Goal: Complete application form: Fill out and submit a form for a specific purpose

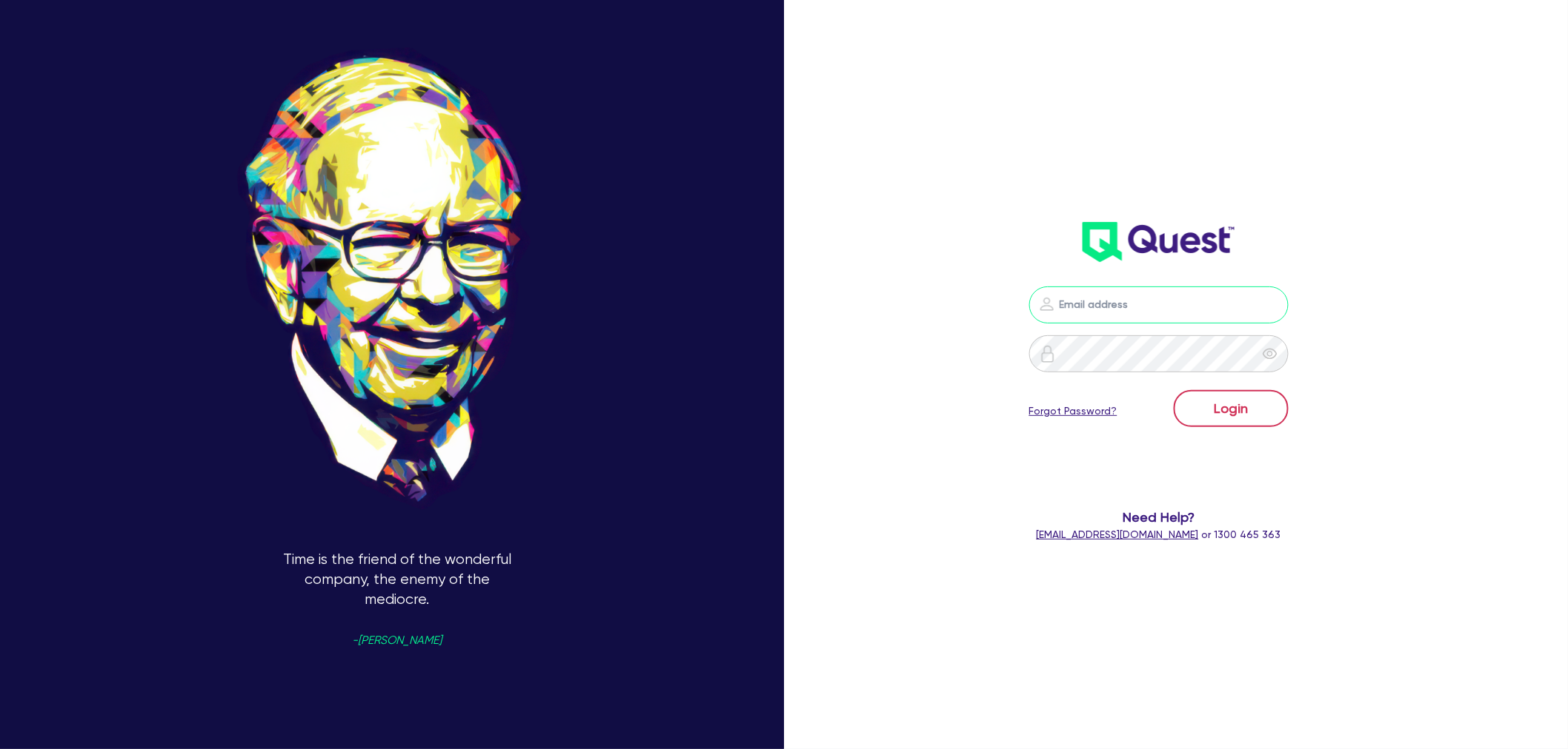
type input "[EMAIL_ADDRESS][PERSON_NAME][DOMAIN_NAME]"
click at [1200, 392] on button "Login" at bounding box center [1230, 409] width 115 height 37
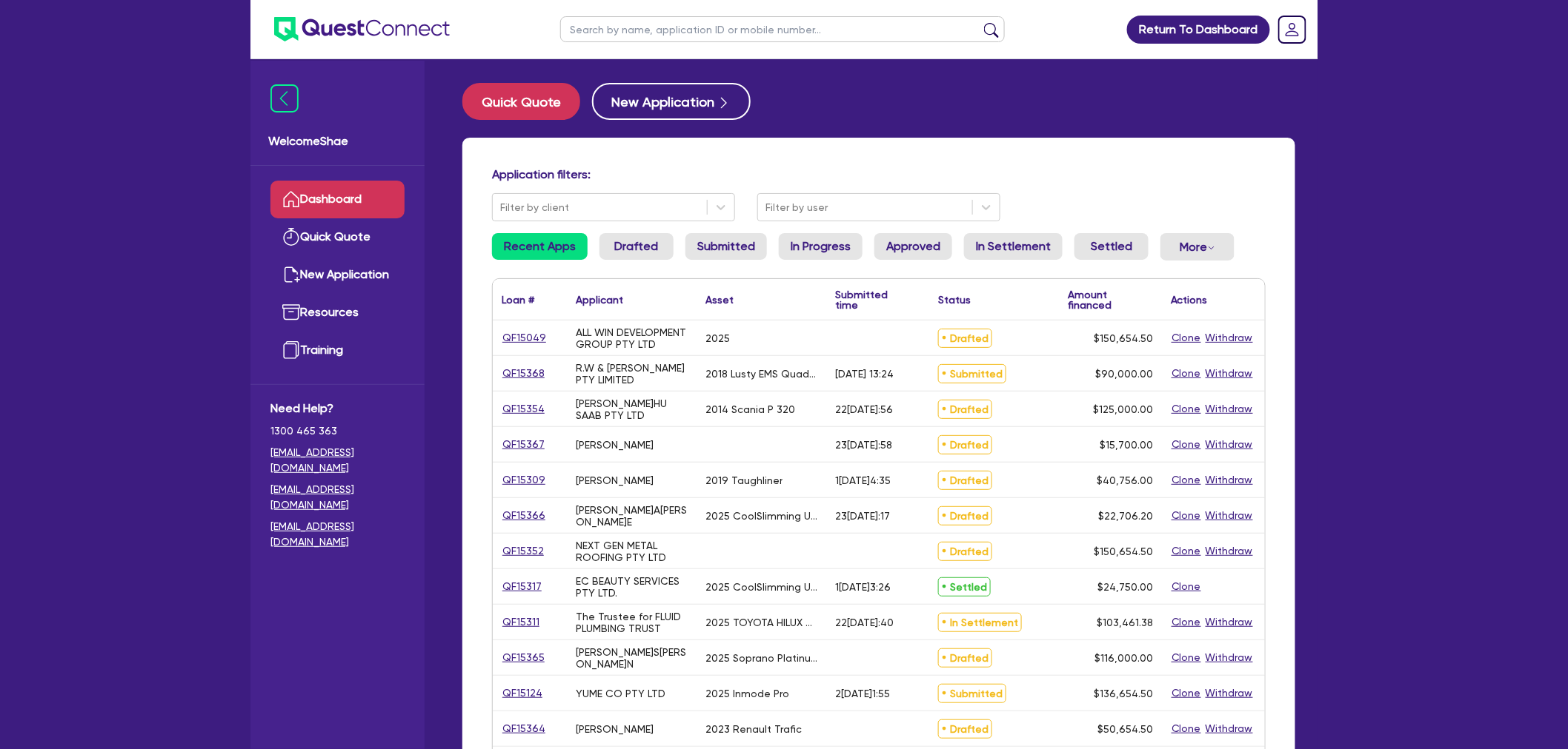
click at [611, 35] on input "text" at bounding box center [782, 29] width 445 height 26
type input "[PERSON_NAME]"
click at [980, 22] on button "submit" at bounding box center [991, 33] width 24 height 21
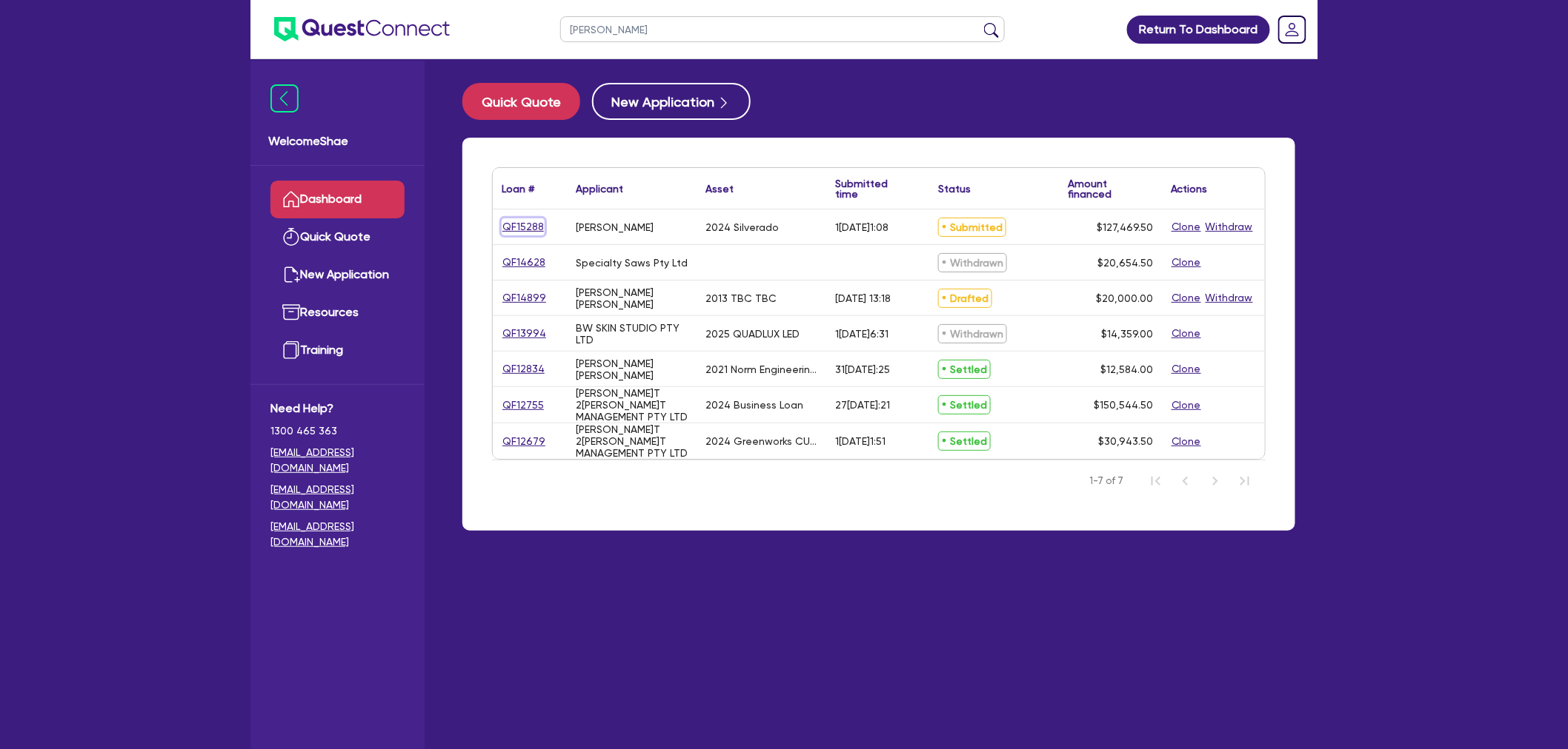
click at [516, 225] on link "QF15288" at bounding box center [523, 227] width 43 height 17
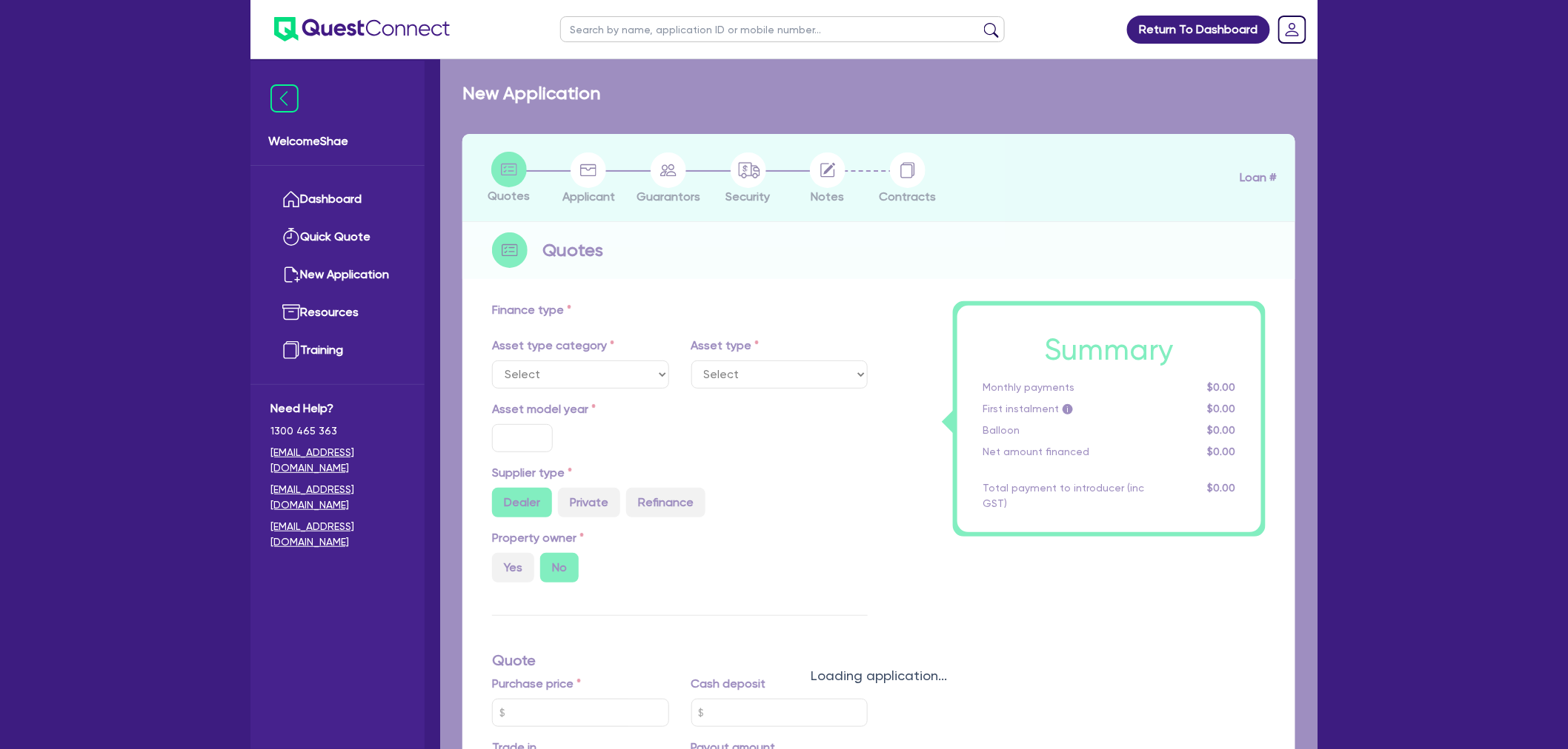
select select "CARS_AND_LIGHT_TRUCKS"
type input "2024"
radio input "false"
radio input "true"
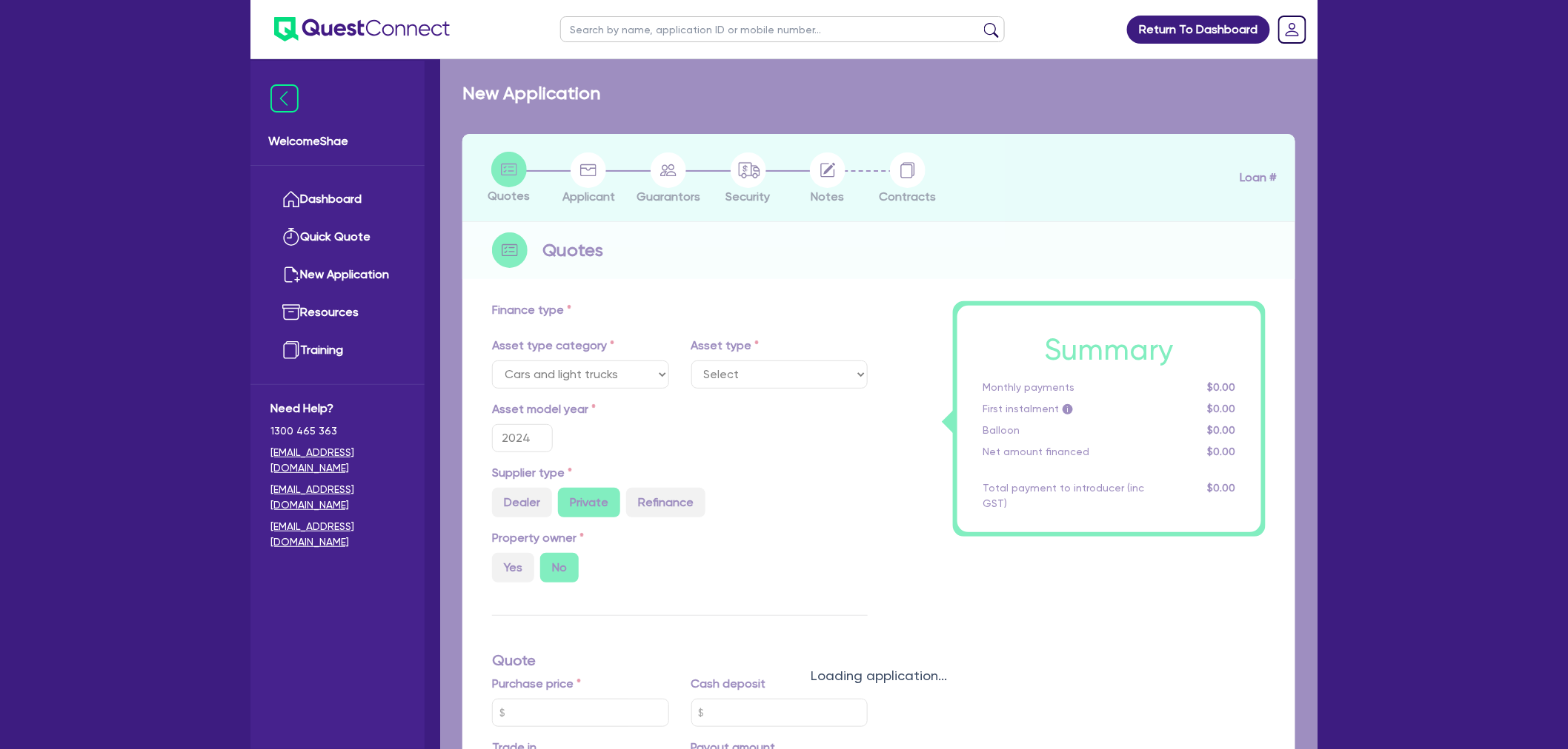
type input "125,000"
type input "6.28"
type input "8,000"
type input "9.99"
type input "1,650"
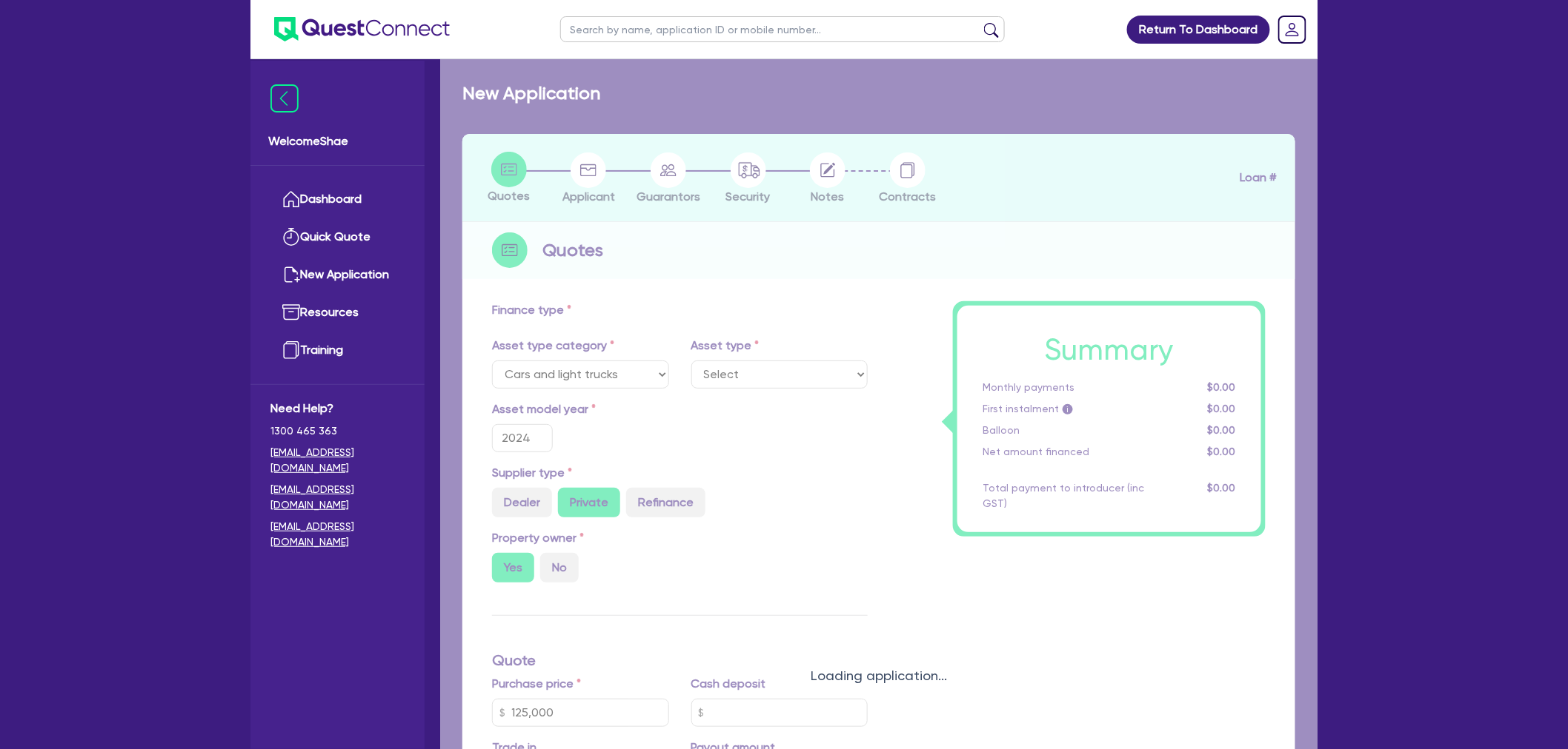
select select "PASSENGER_VEHICLES"
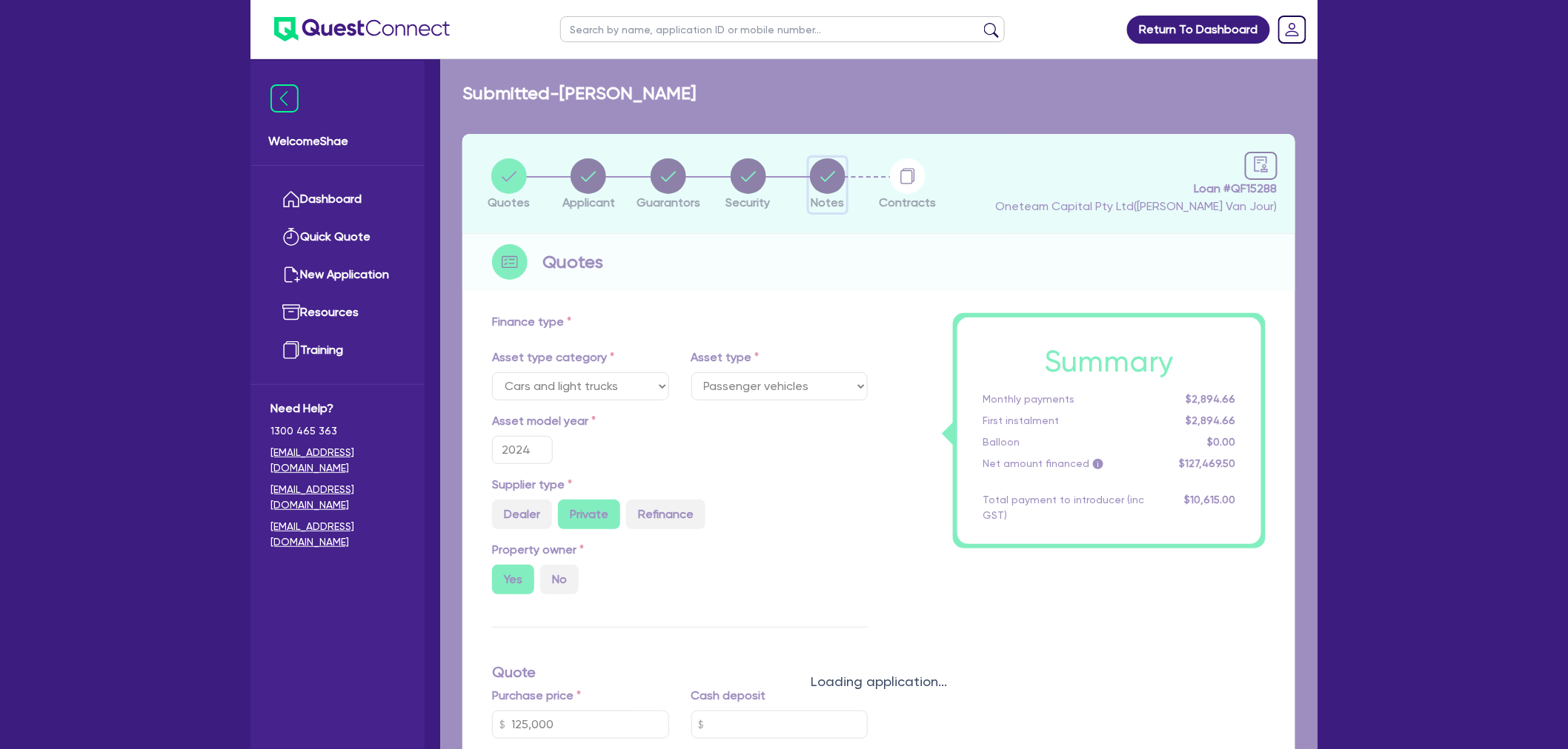
click at [820, 187] on circle "button" at bounding box center [827, 176] width 36 height 36
select select "Other"
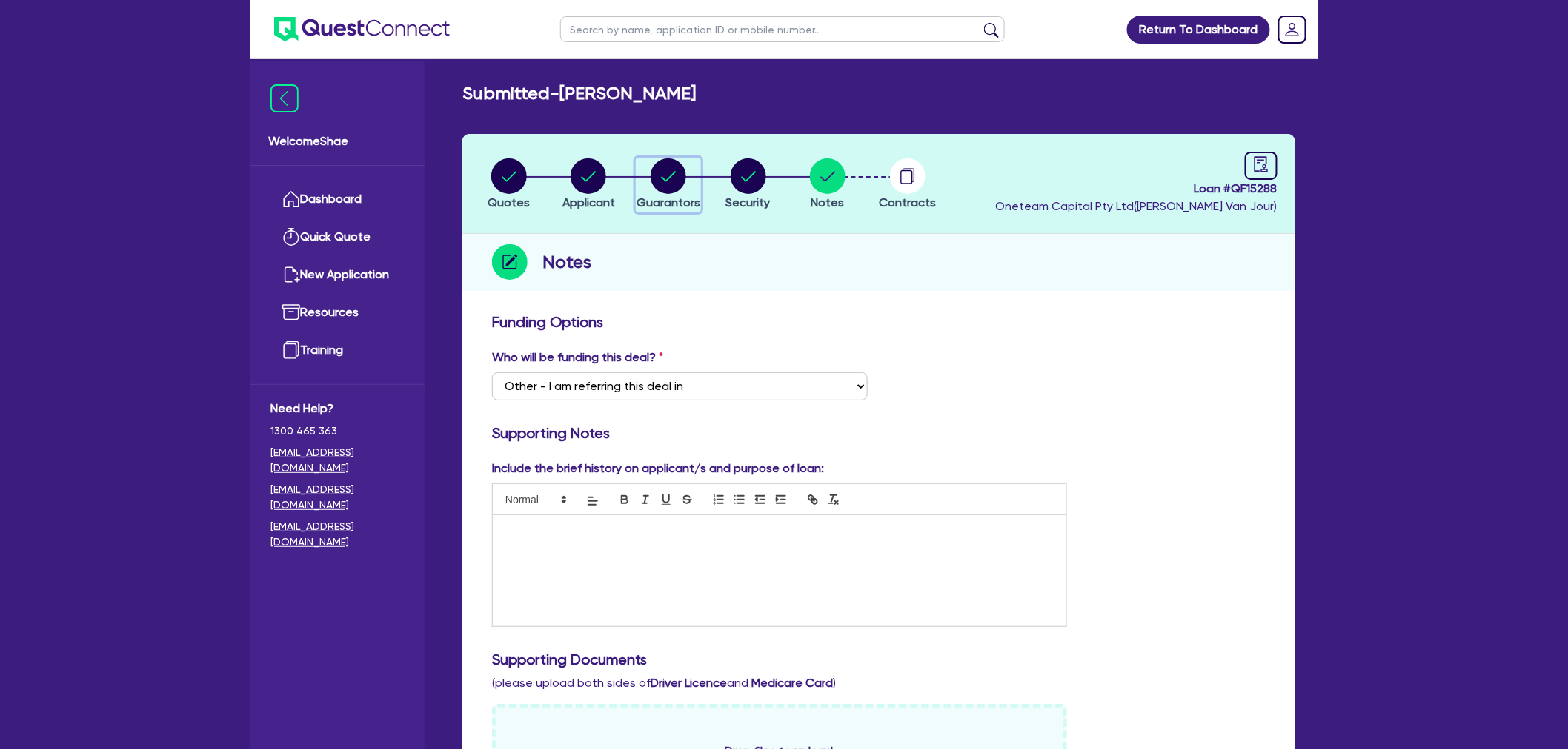
click at [671, 176] on icon "button" at bounding box center [669, 176] width 15 height 10
select select "MR"
select select "SA"
select select "MARRIED"
select select "PROPERTY"
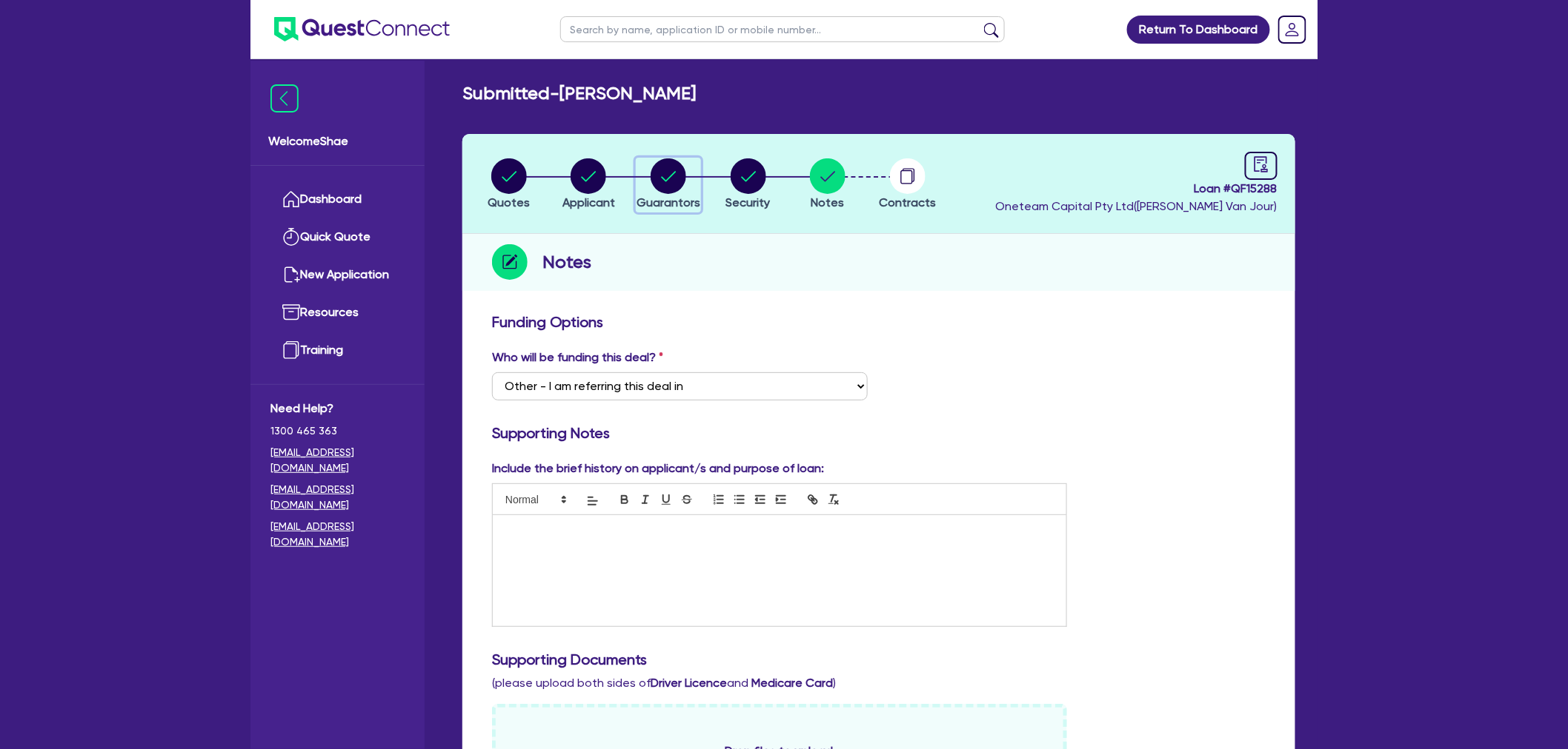
select select "CASH"
select select "MORTGAGE"
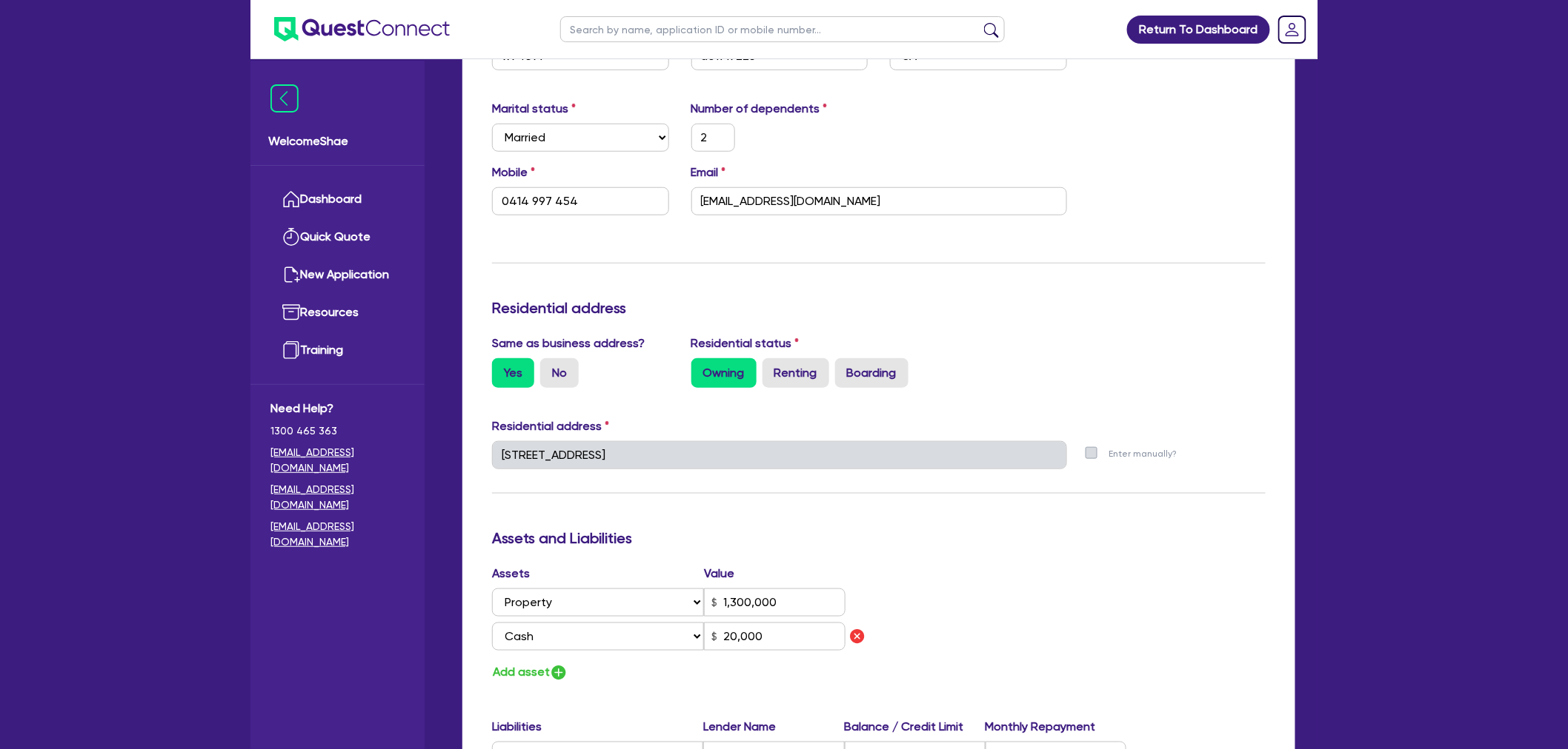
scroll to position [411, 0]
click at [176, 280] on div "Return To Dashboard Edit Profile Logout Welcome Shae Dashboard Quick Quote New …" at bounding box center [784, 470] width 1568 height 1762
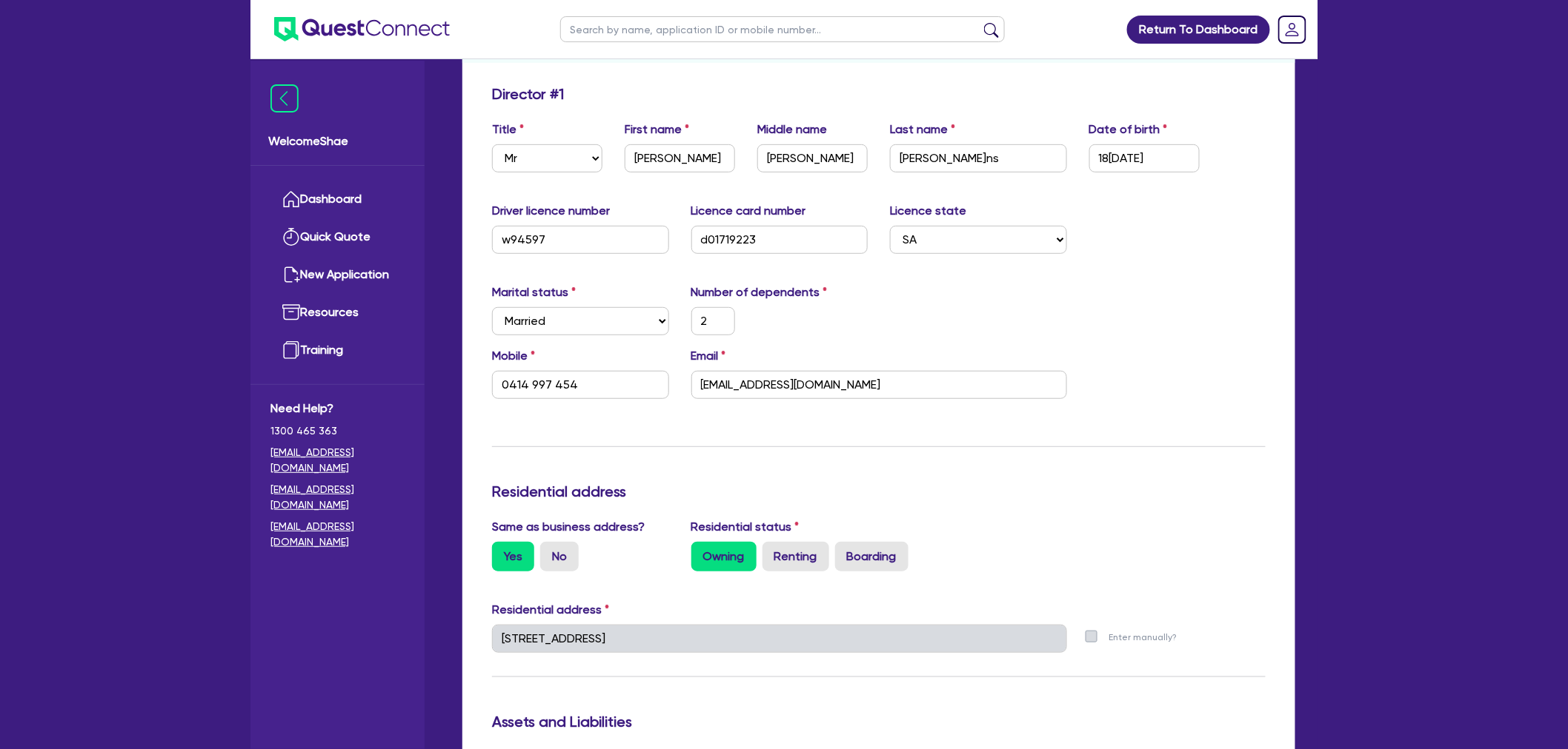
scroll to position [0, 0]
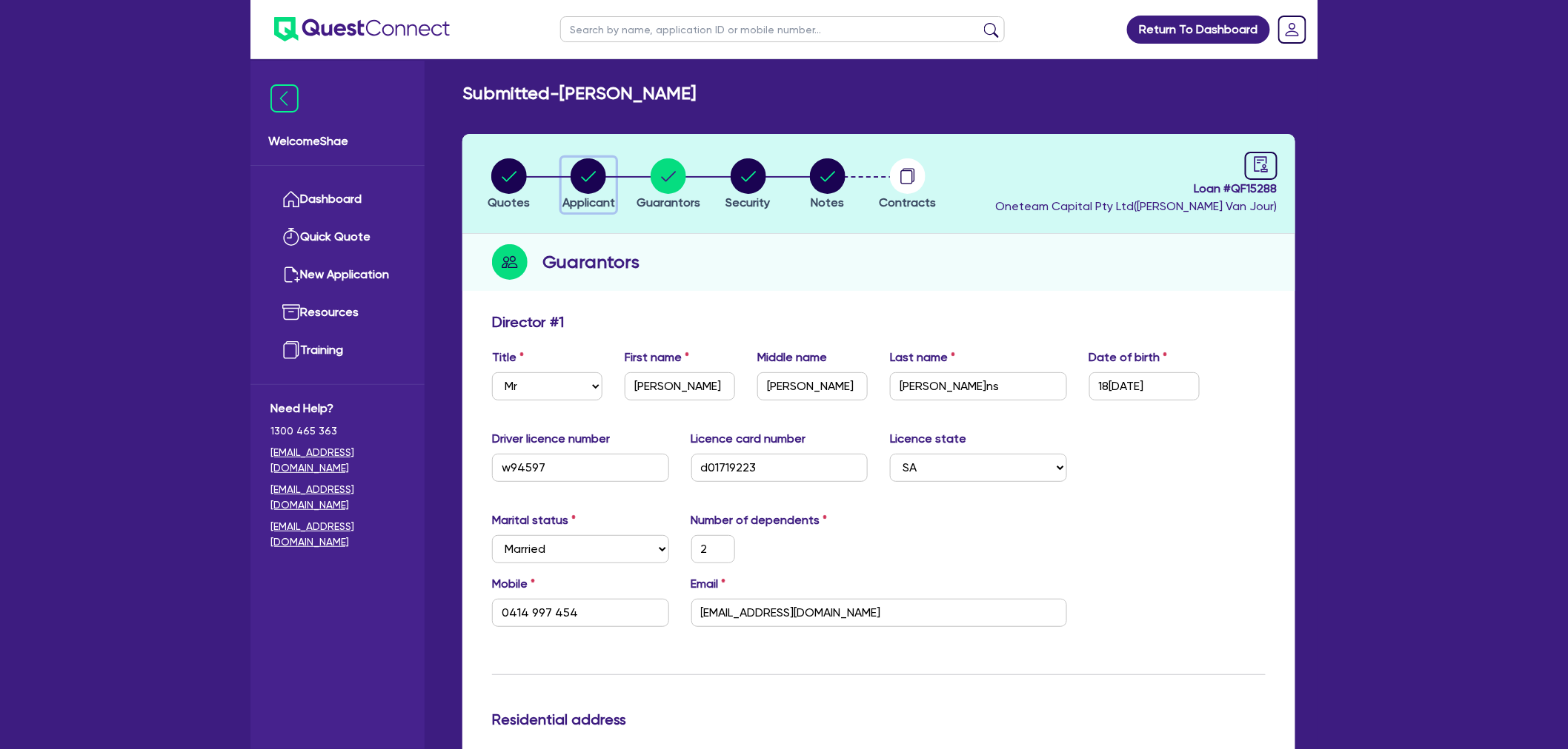
click at [602, 185] on circle "button" at bounding box center [588, 176] width 36 height 36
select select "SOLE_TRADER"
select select "BUILDING_CONSTRUCTION"
select select "BUSINESSES_CONSTRUCTION_SERVICES"
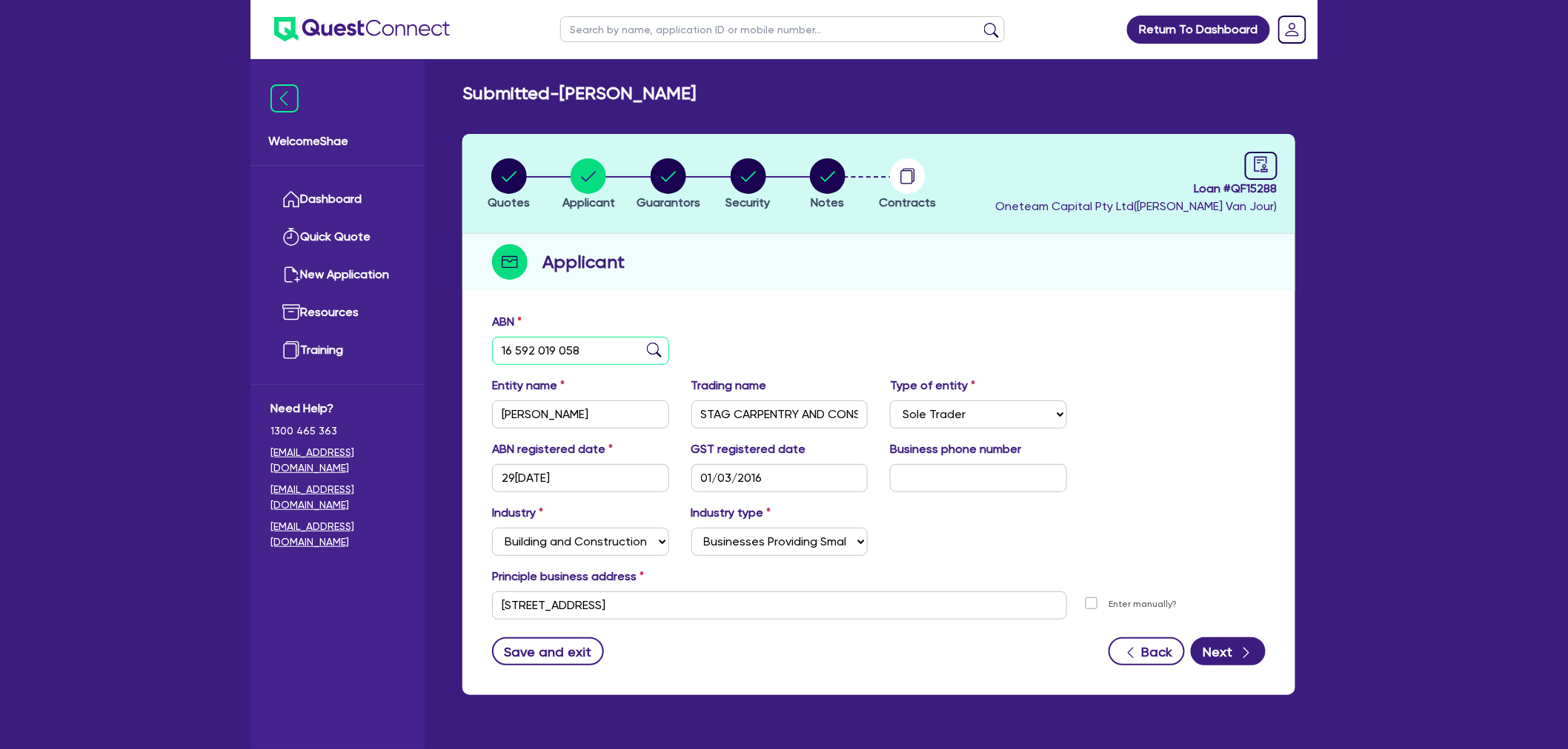
click at [546, 360] on input "16 592 019 058" at bounding box center [580, 351] width 177 height 28
click at [527, 352] on input "16 592 019 058" at bounding box center [580, 351] width 177 height 28
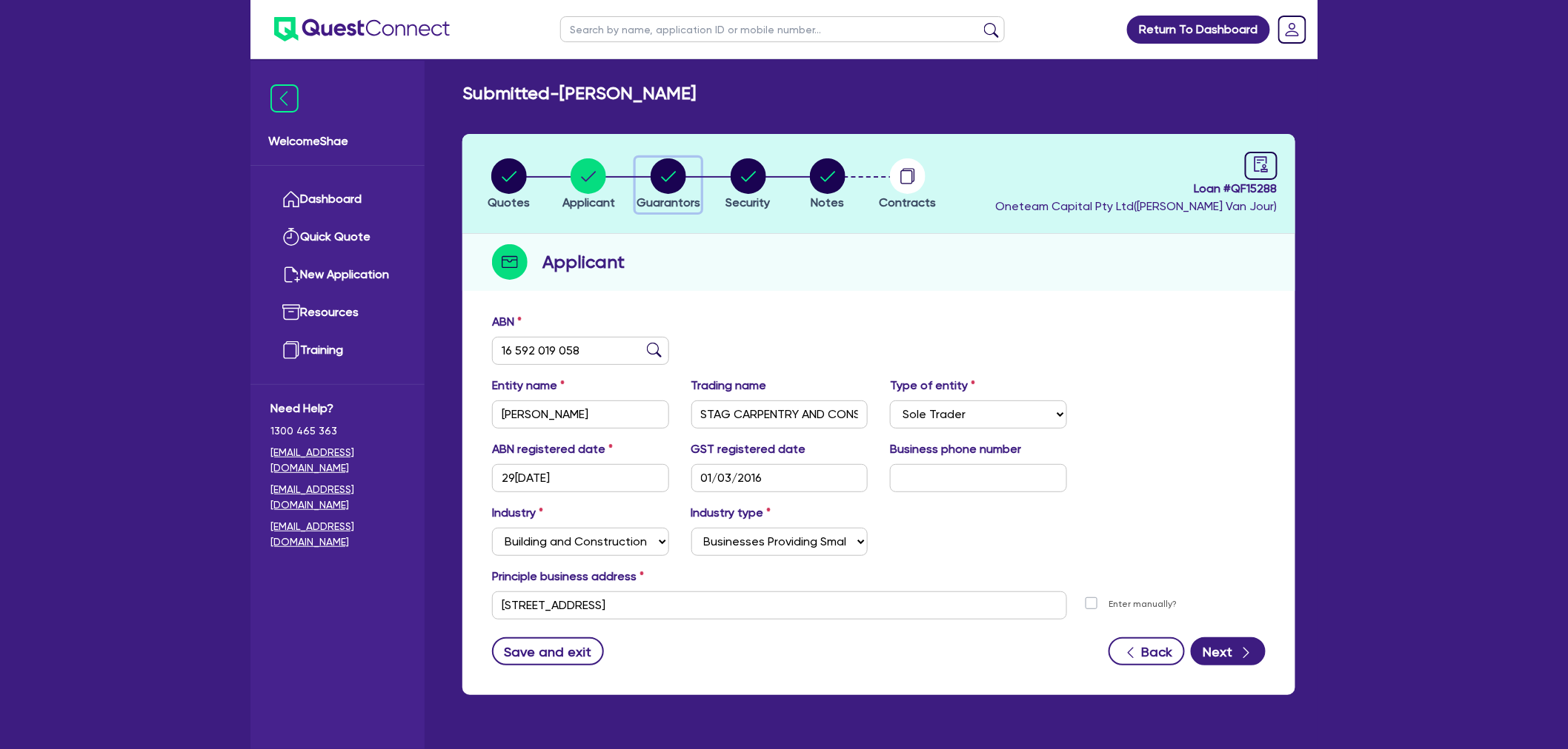
click at [656, 184] on circle "button" at bounding box center [669, 176] width 36 height 36
select select "MR"
select select "SA"
select select "MARRIED"
select select "PROPERTY"
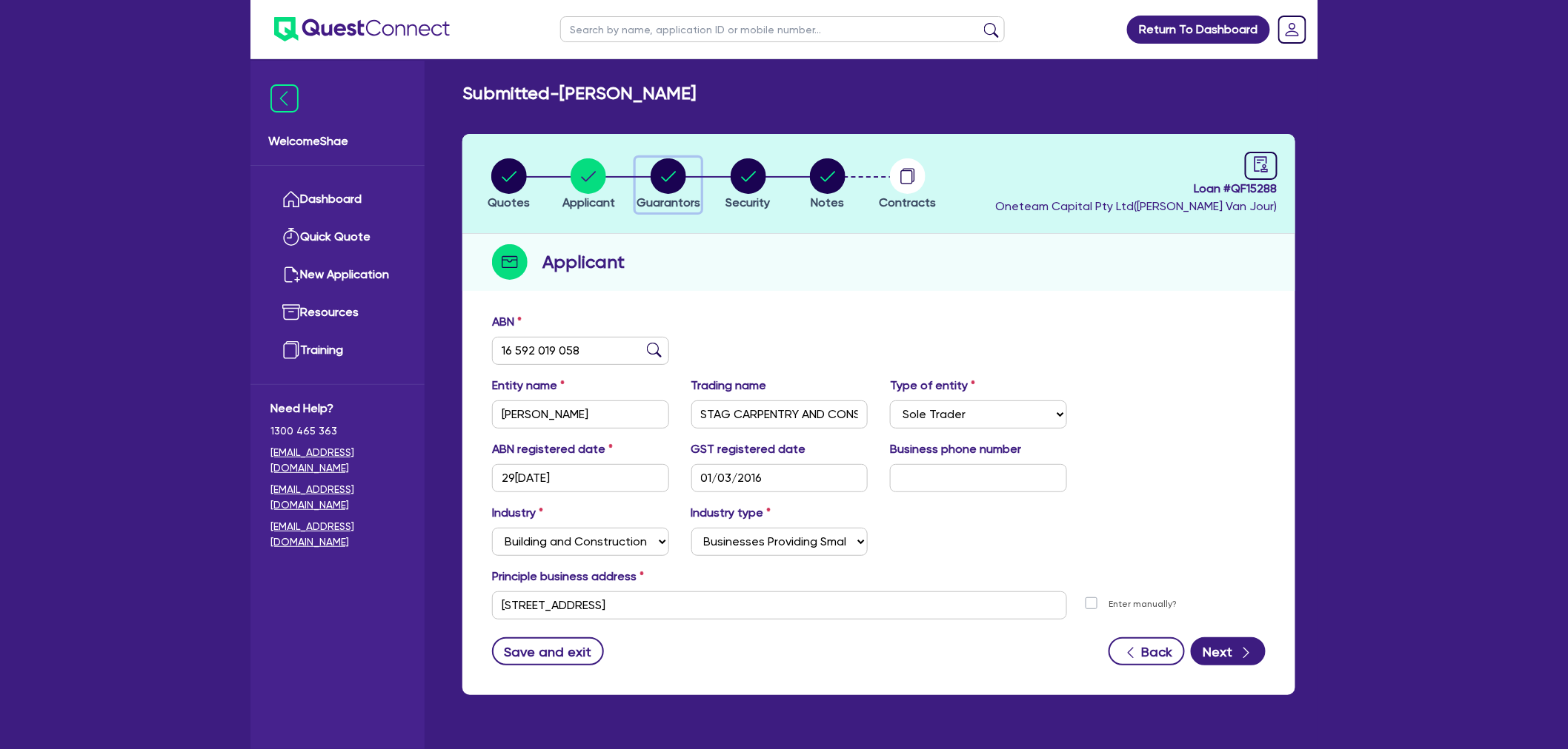
select select "CASH"
select select "MORTGAGE"
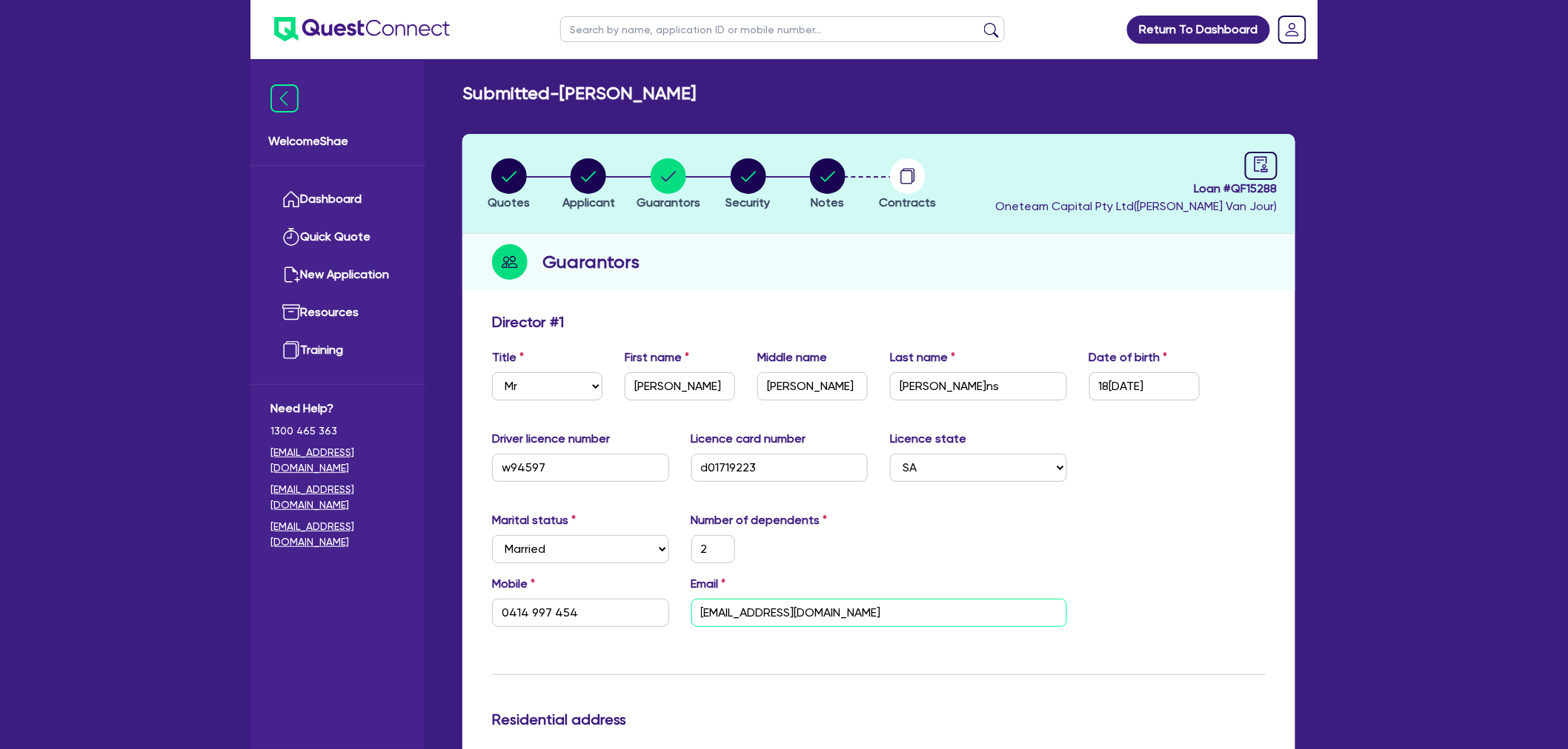
click at [783, 613] on input "[EMAIL_ADDRESS][DOMAIN_NAME]" at bounding box center [879, 613] width 375 height 28
drag, startPoint x: 531, startPoint y: 611, endPoint x: 406, endPoint y: 620, distance: 125.3
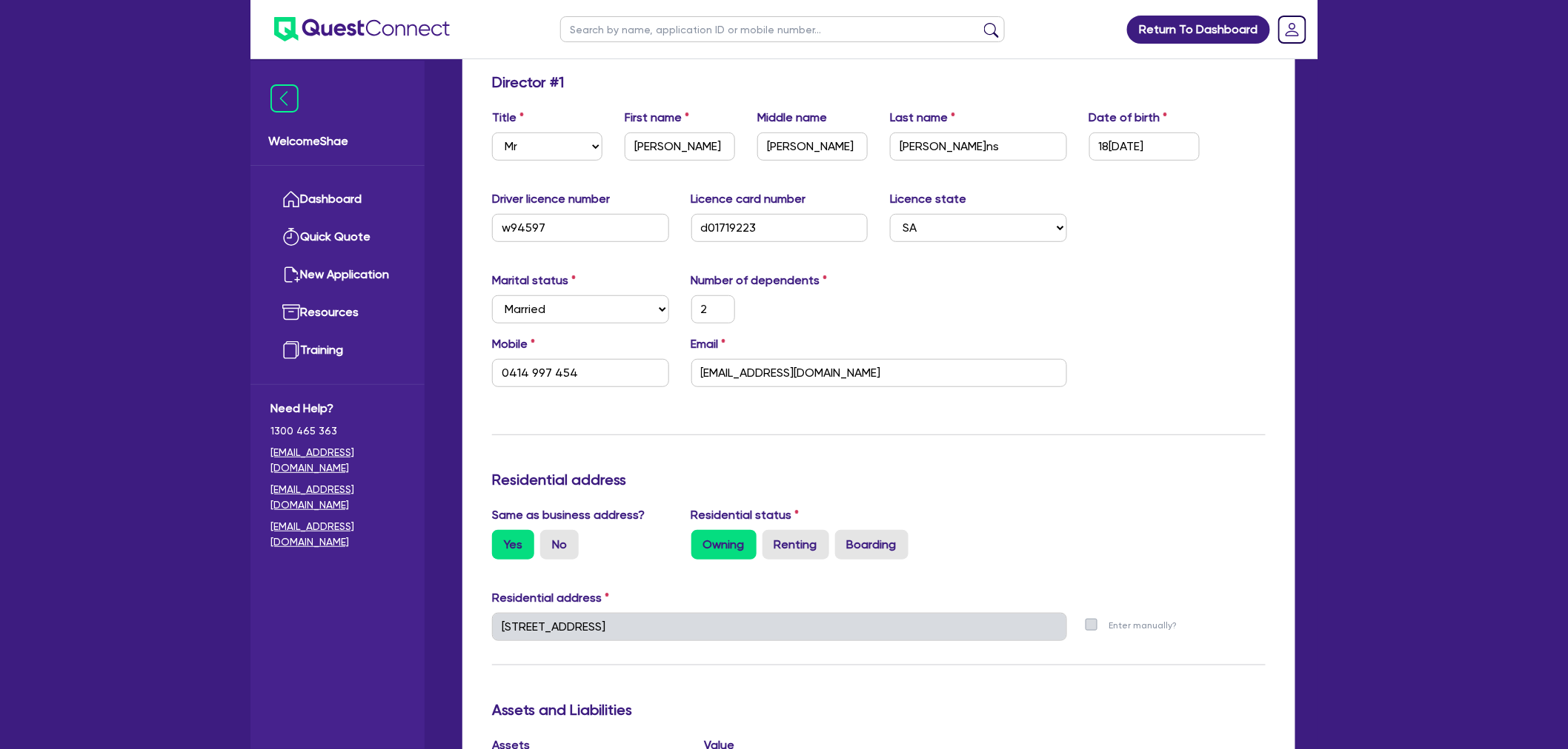
scroll to position [246, 0]
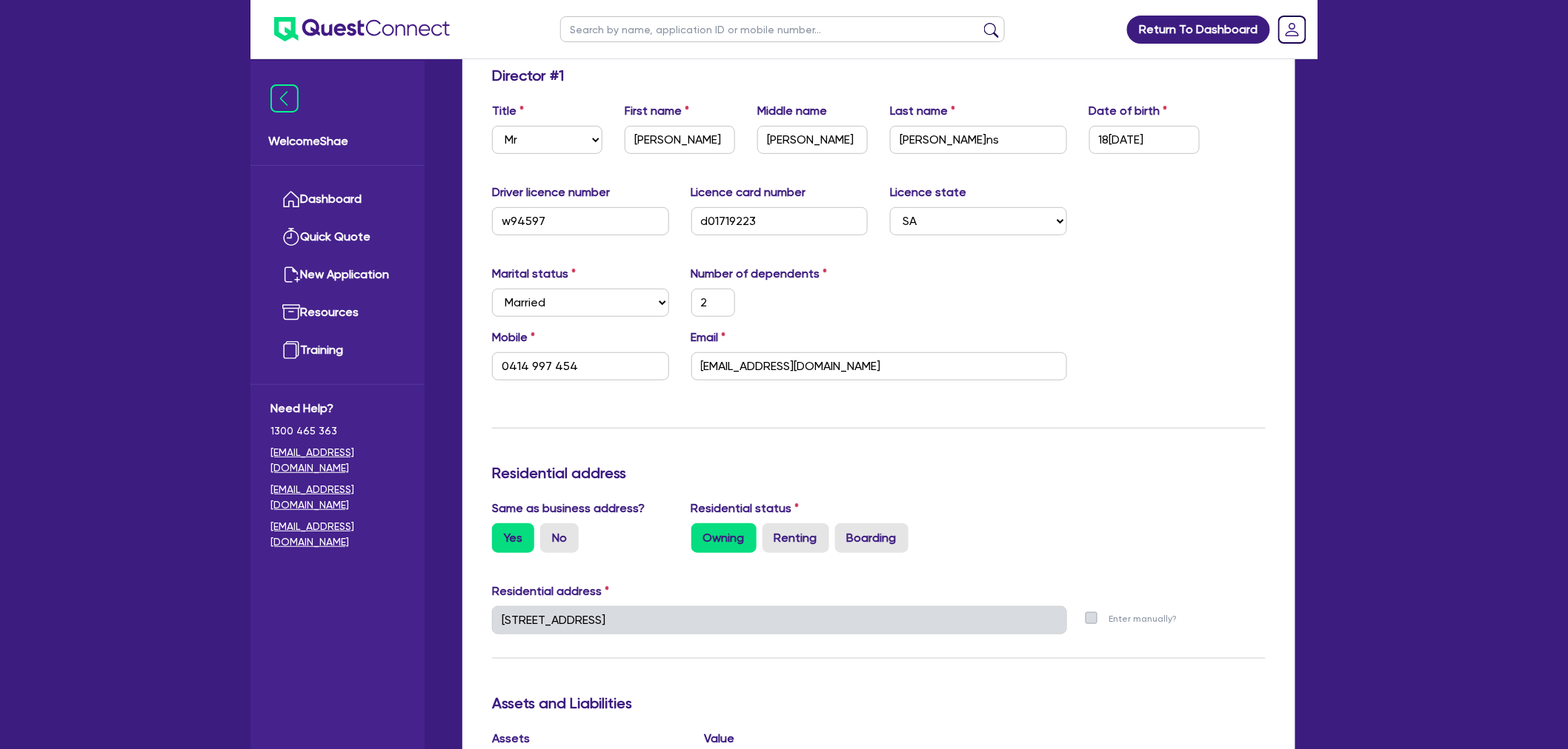
click at [385, 622] on div "Welcome Shae Dashboard Quick Quote New Application Ref Company Ref Salesperson …" at bounding box center [784, 635] width 1067 height 1762
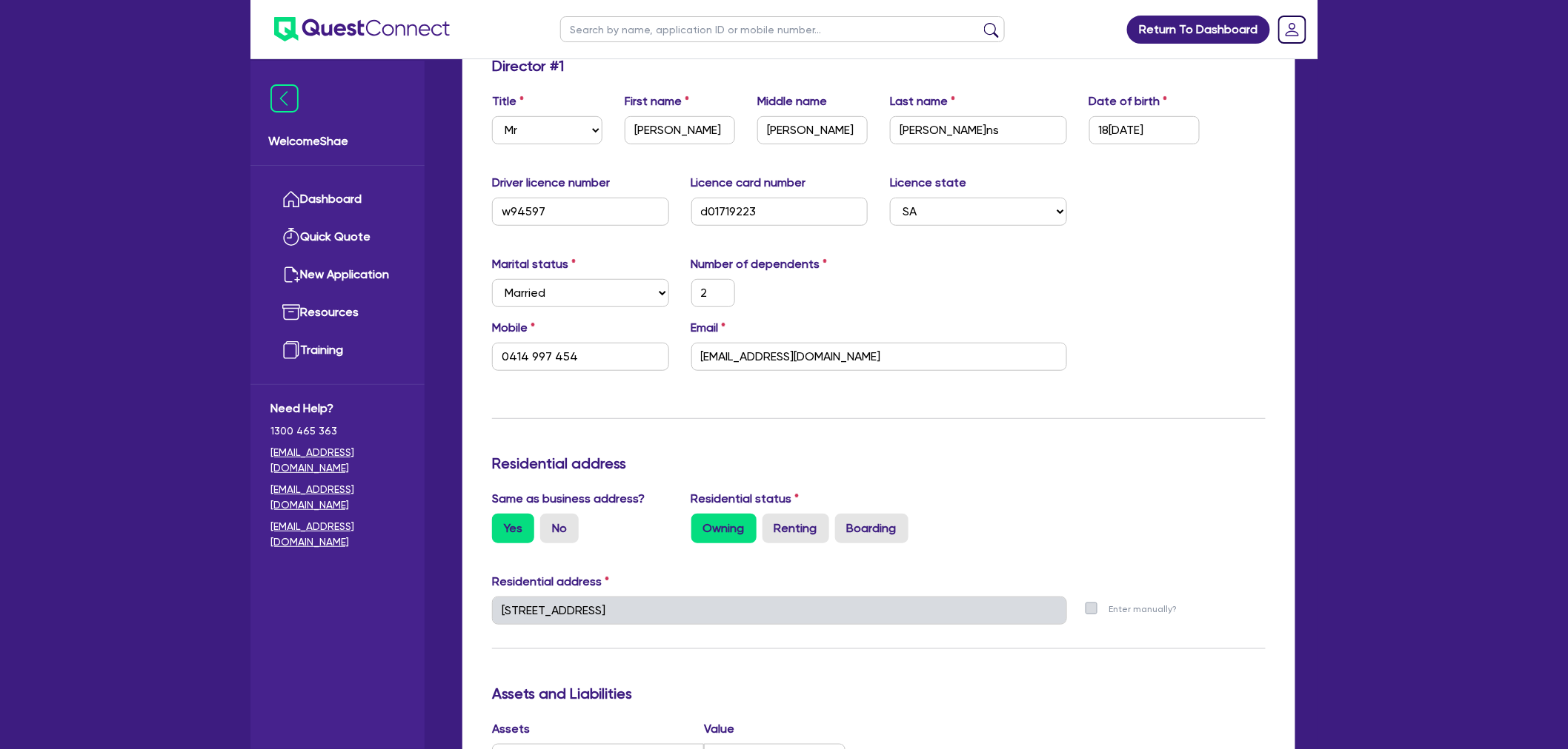
scroll to position [0, 0]
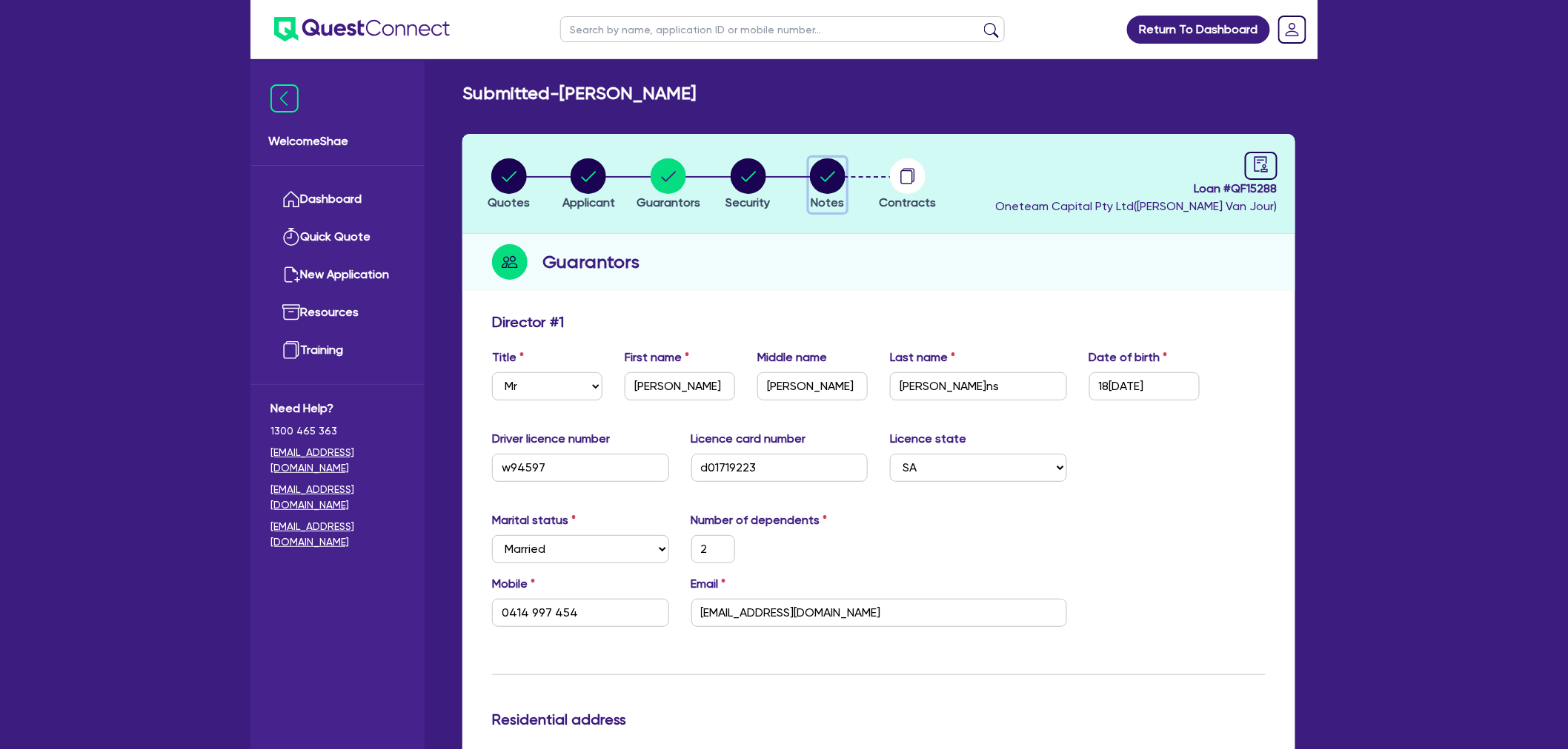
click at [830, 191] on circle "button" at bounding box center [827, 176] width 36 height 36
select select "Other"
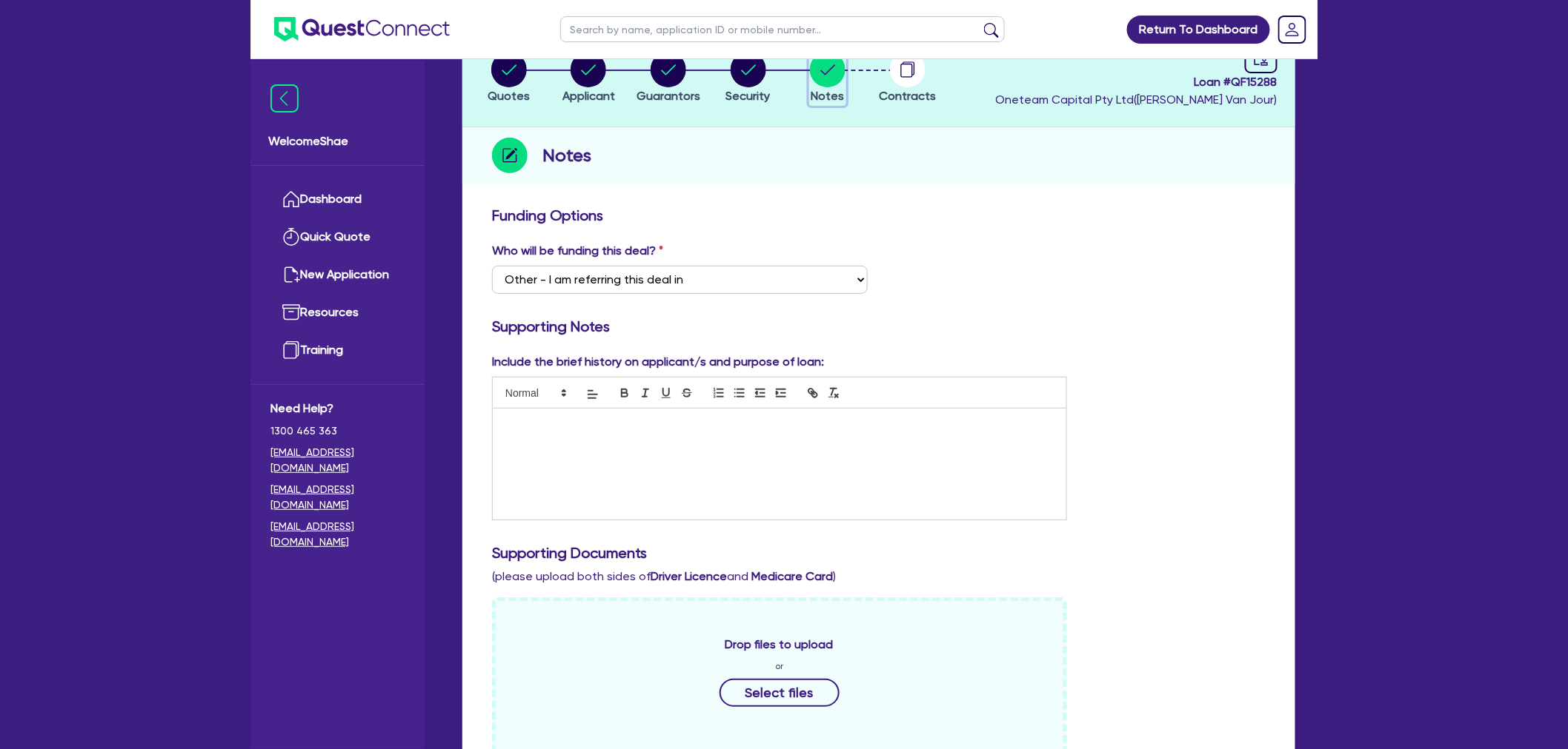
scroll to position [411, 0]
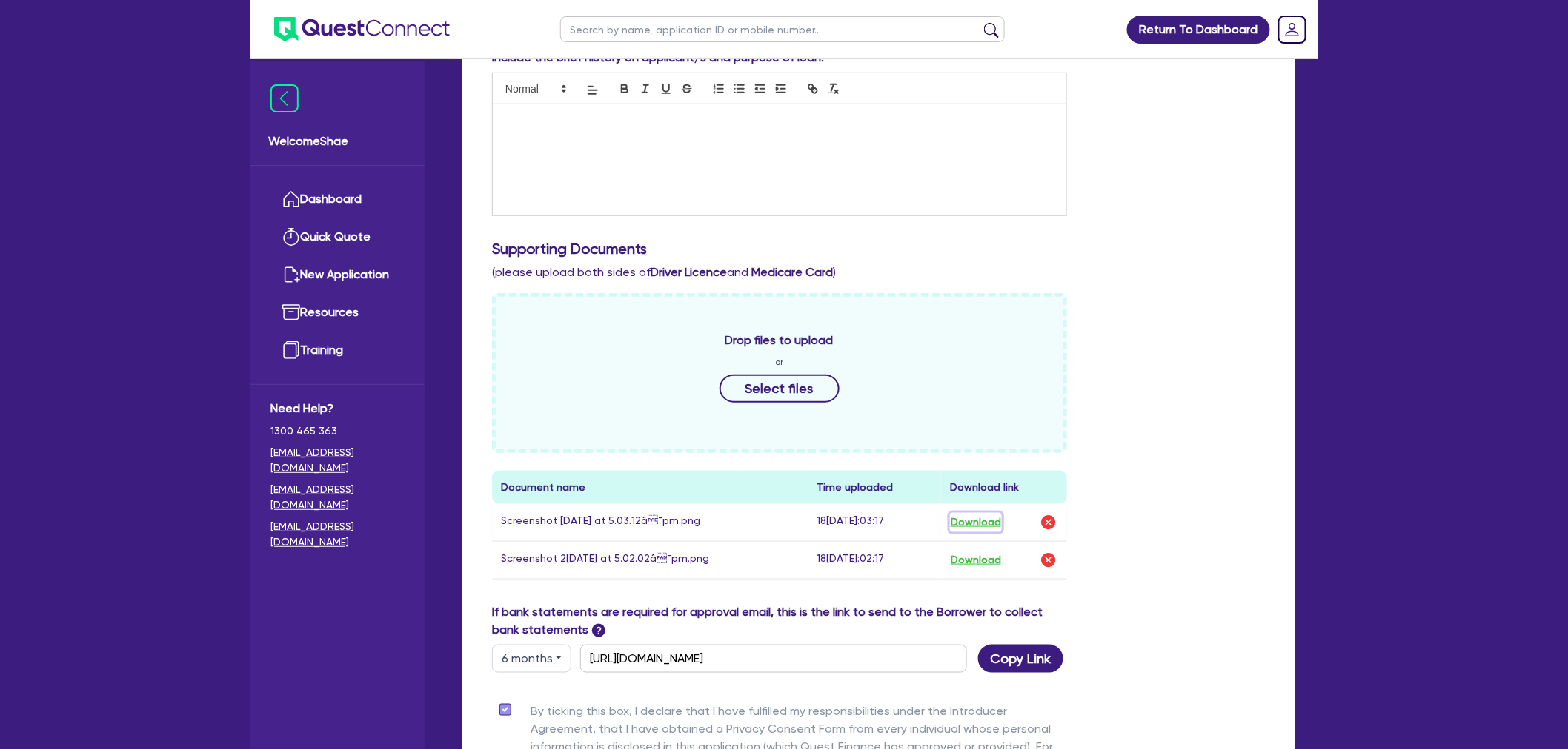
click at [966, 519] on button "Download" at bounding box center [976, 523] width 52 height 19
drag, startPoint x: 975, startPoint y: 558, endPoint x: 1043, endPoint y: 558, distance: 68.0
click at [975, 558] on button "Download" at bounding box center [976, 561] width 52 height 19
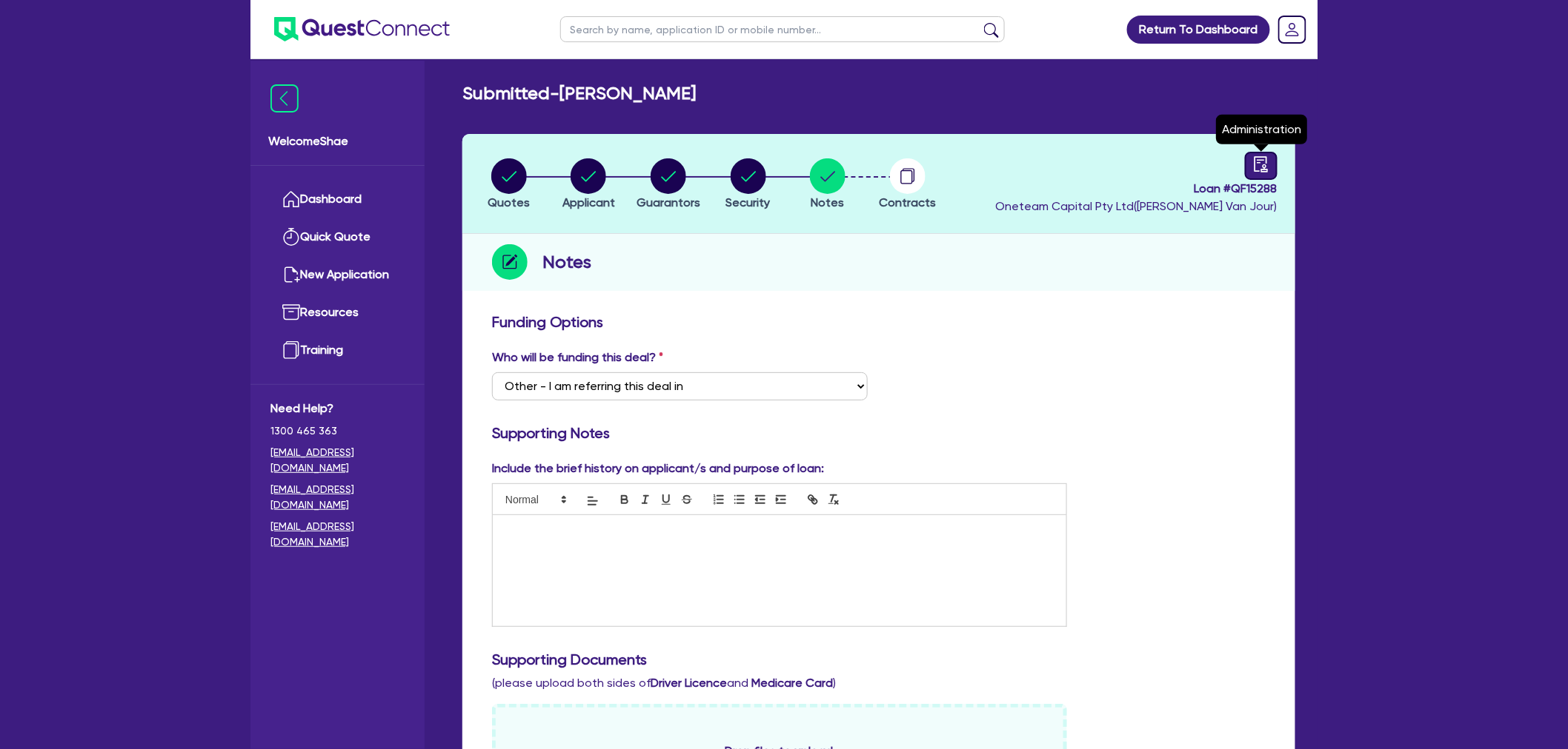
click at [1272, 153] on link at bounding box center [1261, 166] width 33 height 28
select select "SUBMITTED_NEW"
select select "Other"
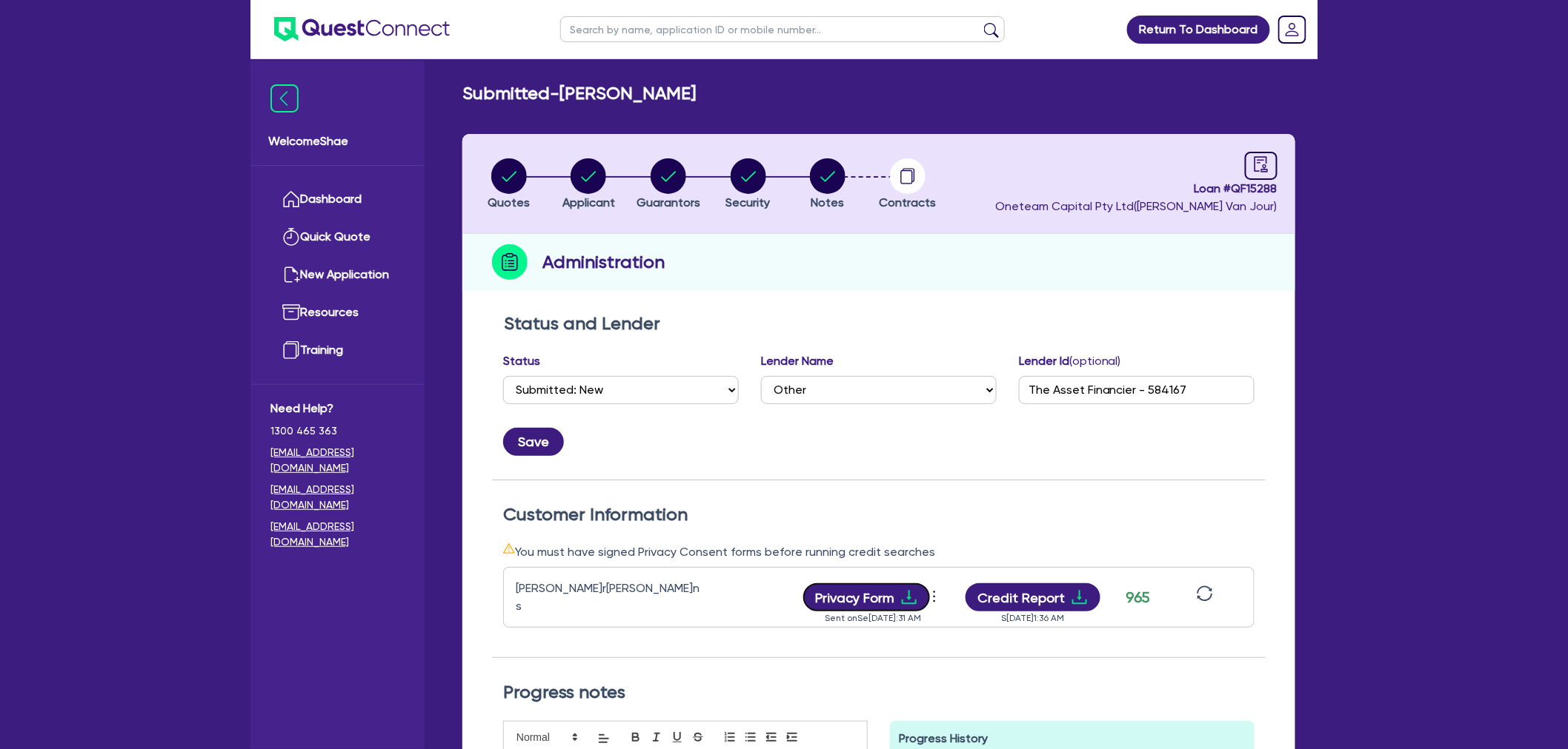
drag, startPoint x: 875, startPoint y: 596, endPoint x: 883, endPoint y: 616, distance: 21.5
click at [875, 596] on button "Privacy Form" at bounding box center [867, 598] width 128 height 28
click at [79, 437] on div "Return To Dashboard Edit Profile Logout Welcome Shae Dashboard Quick Quote New …" at bounding box center [784, 539] width 1568 height 1079
click at [605, 181] on circle "button" at bounding box center [588, 176] width 36 height 36
select select "SOLE_TRADER"
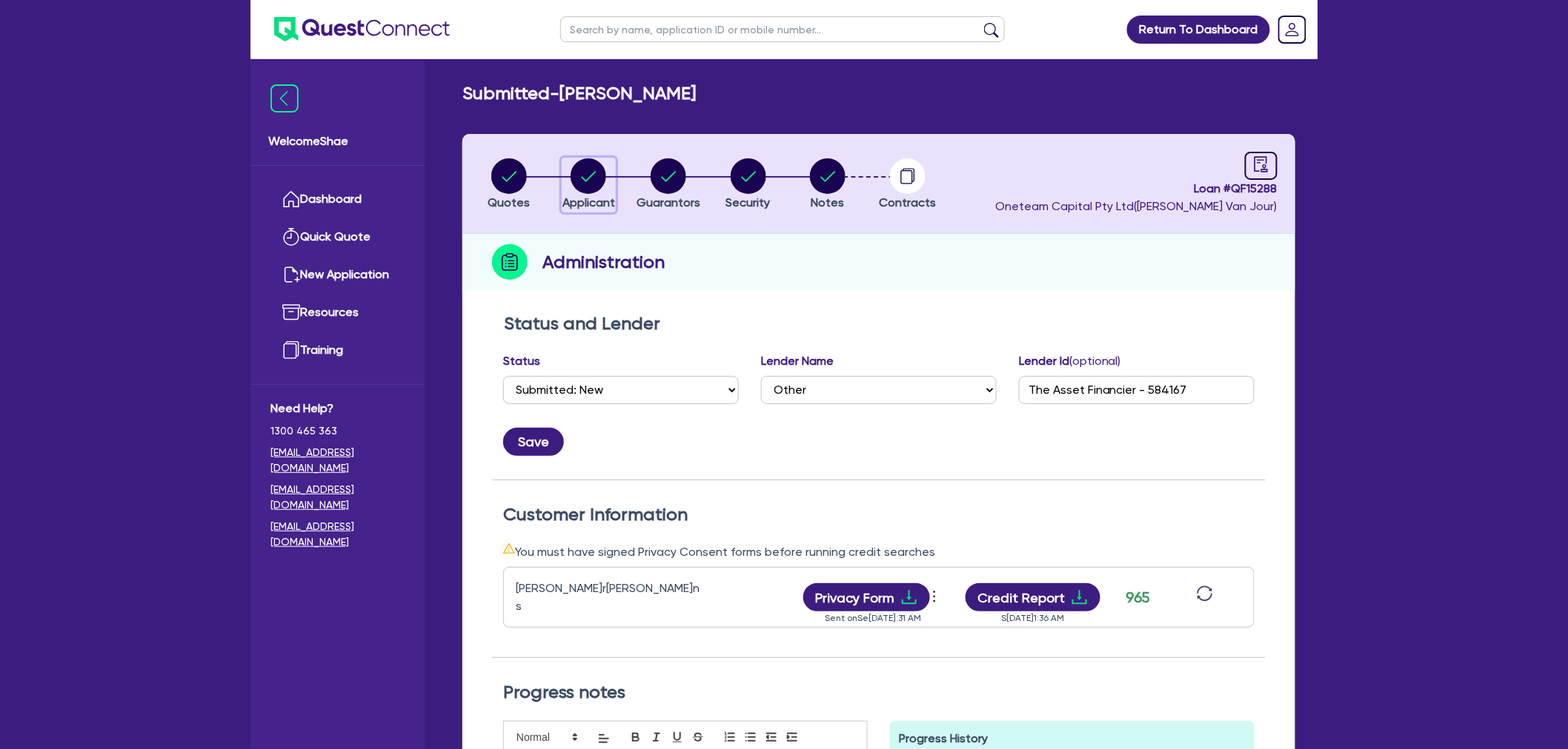
select select "BUILDING_CONSTRUCTION"
select select "BUSINESSES_CONSTRUCTION_SERVICES"
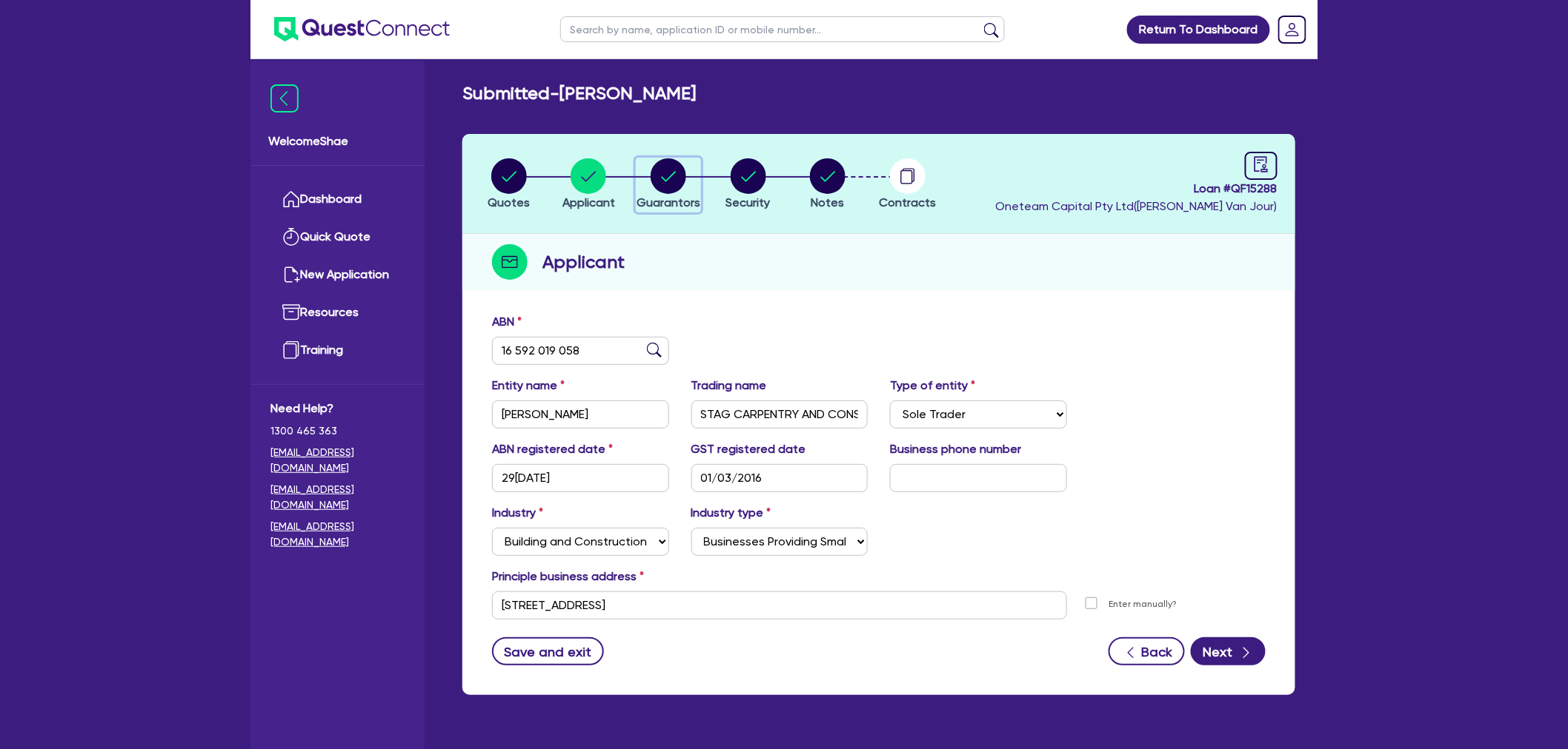
click at [677, 183] on circle "button" at bounding box center [669, 176] width 36 height 36
select select "MR"
select select "SA"
select select "MARRIED"
select select "PROPERTY"
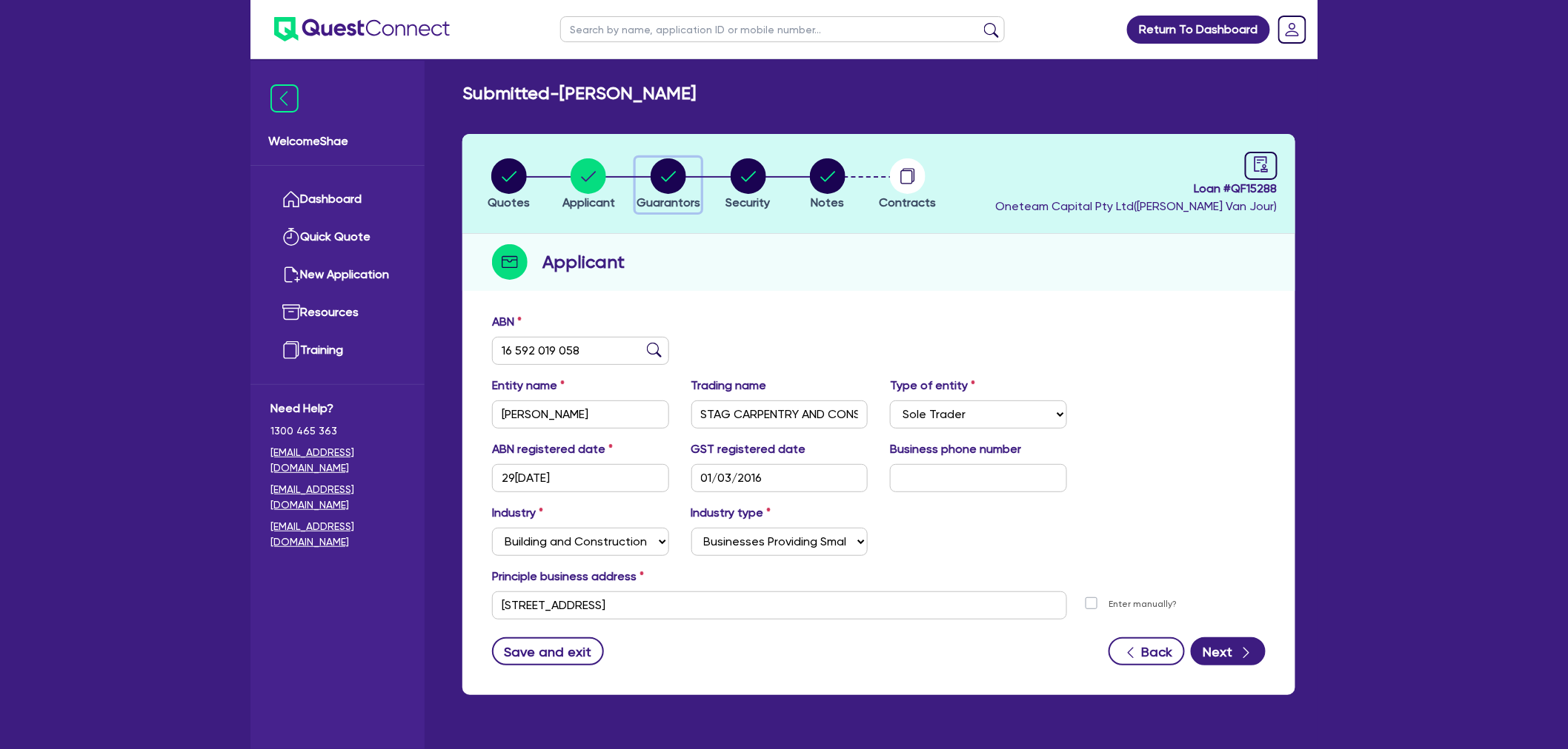
select select "CASH"
select select "MORTGAGE"
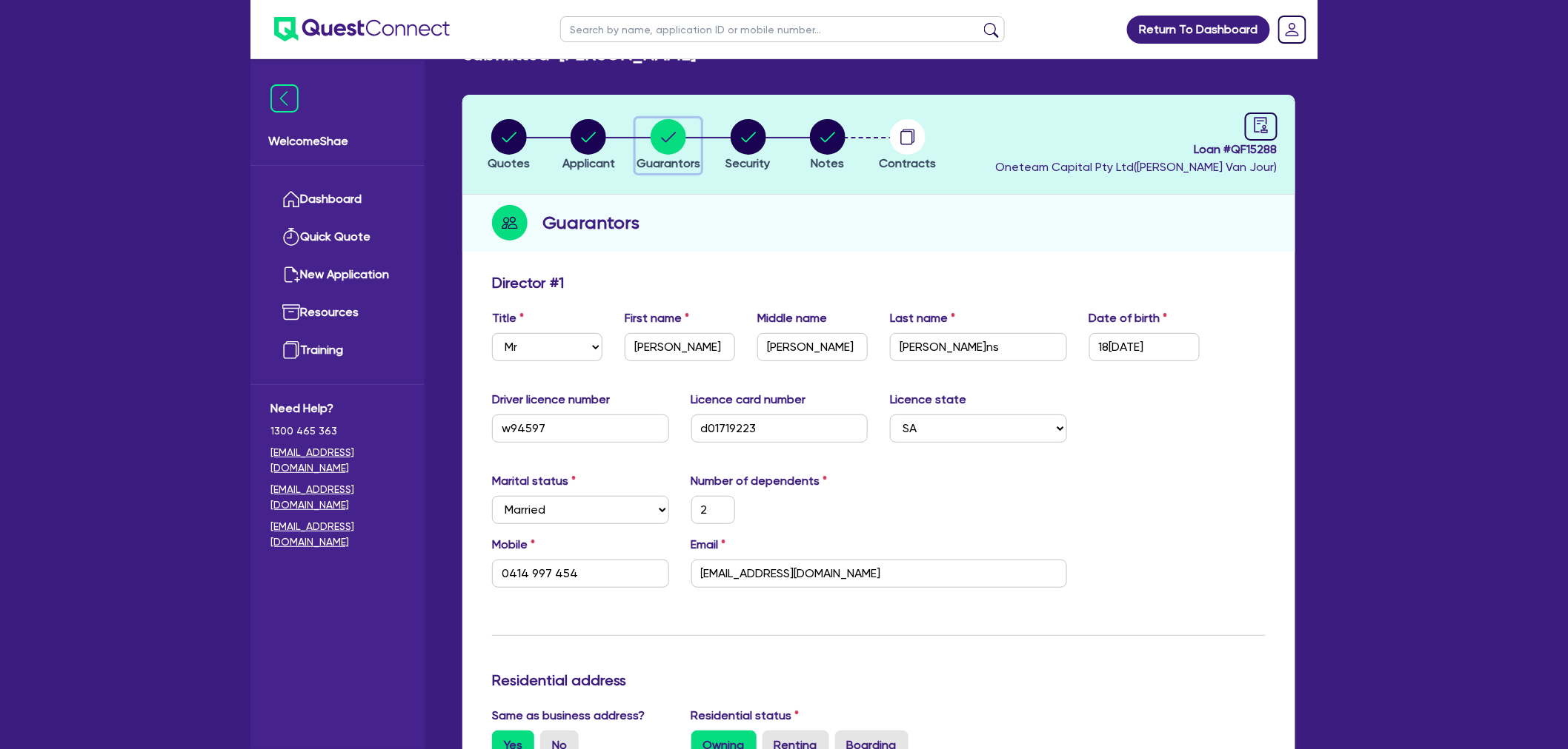
scroll to position [82, 0]
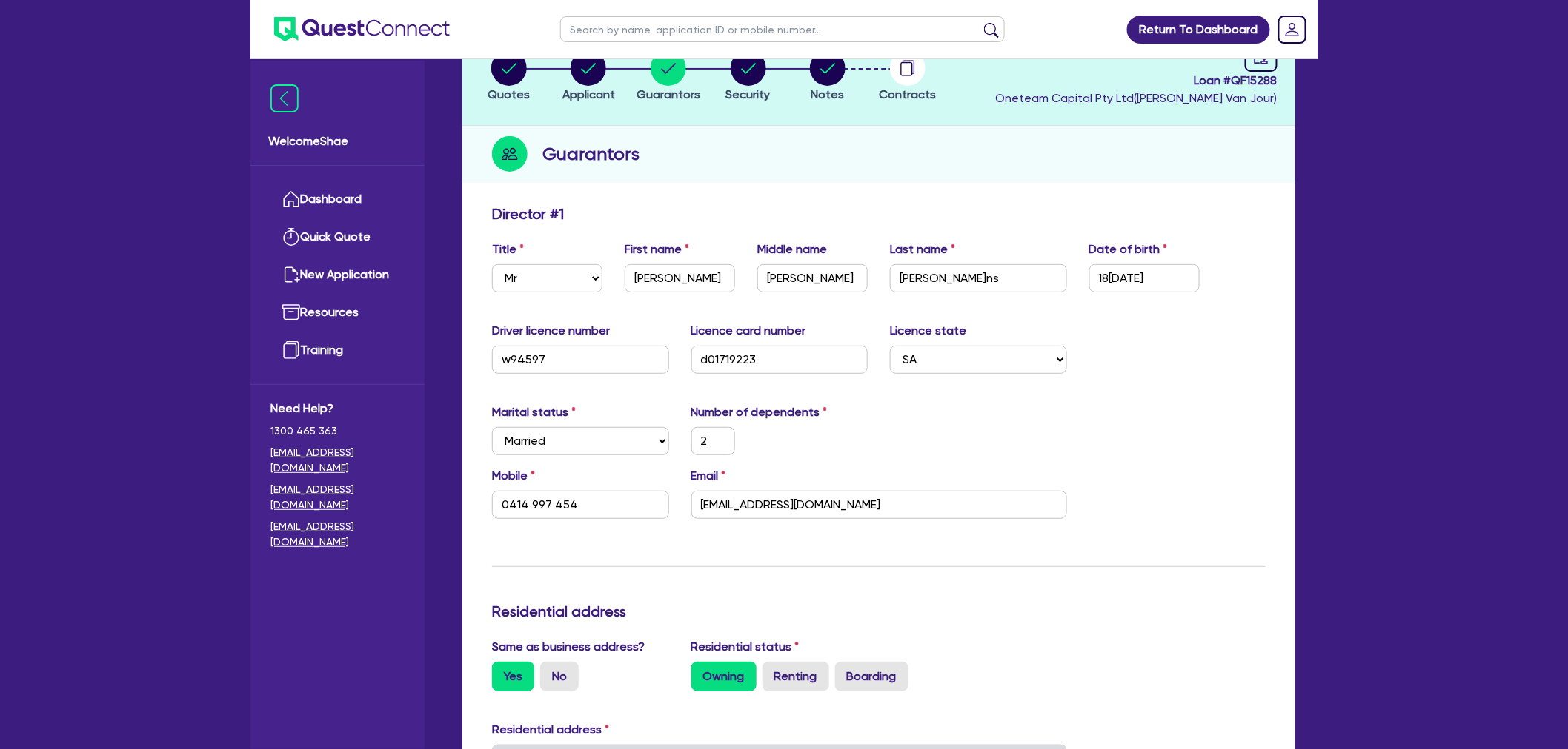
scroll to position [0, 0]
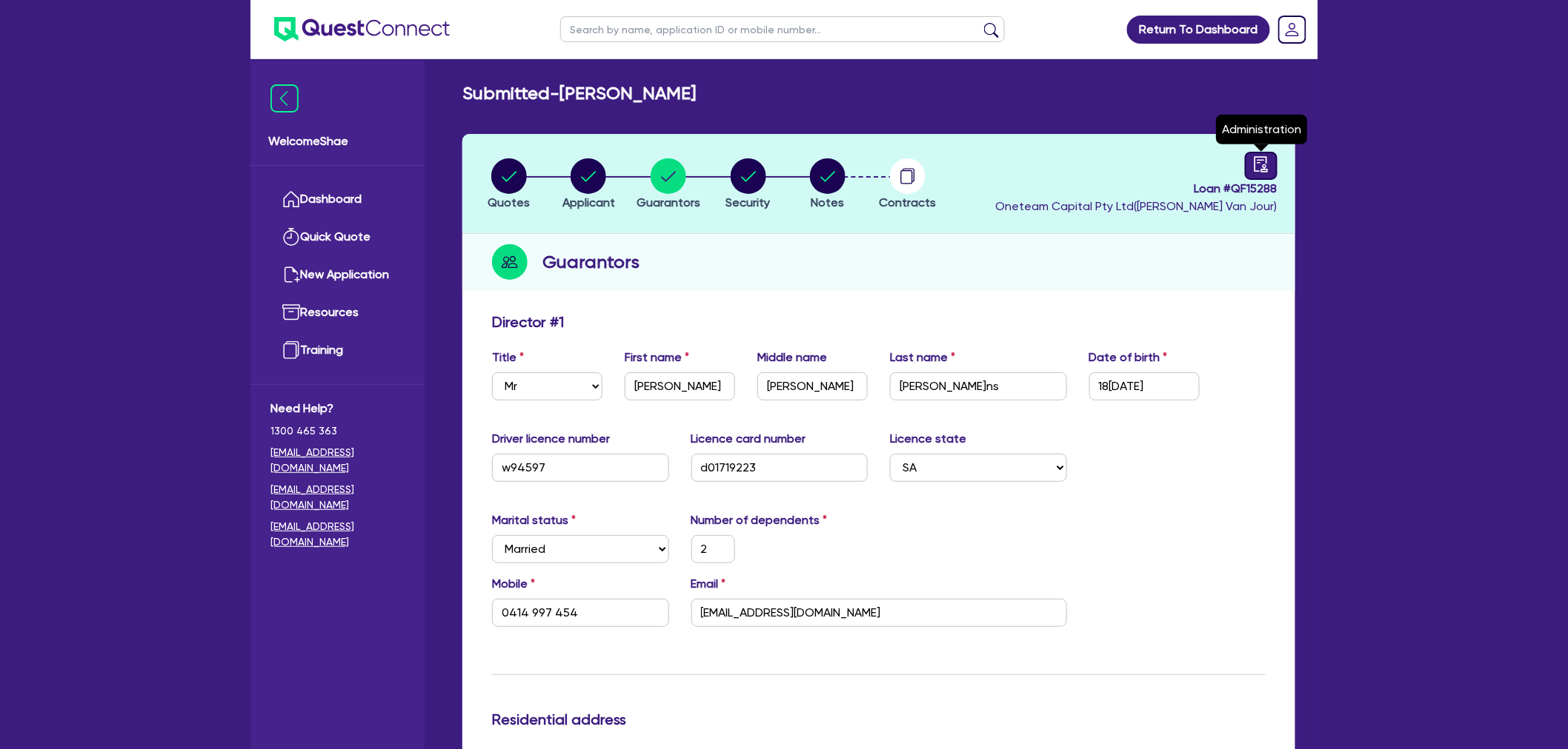
click at [1256, 164] on icon "audit" at bounding box center [1261, 165] width 16 height 16
select select "SUBMITTED_NEW"
select select "Other"
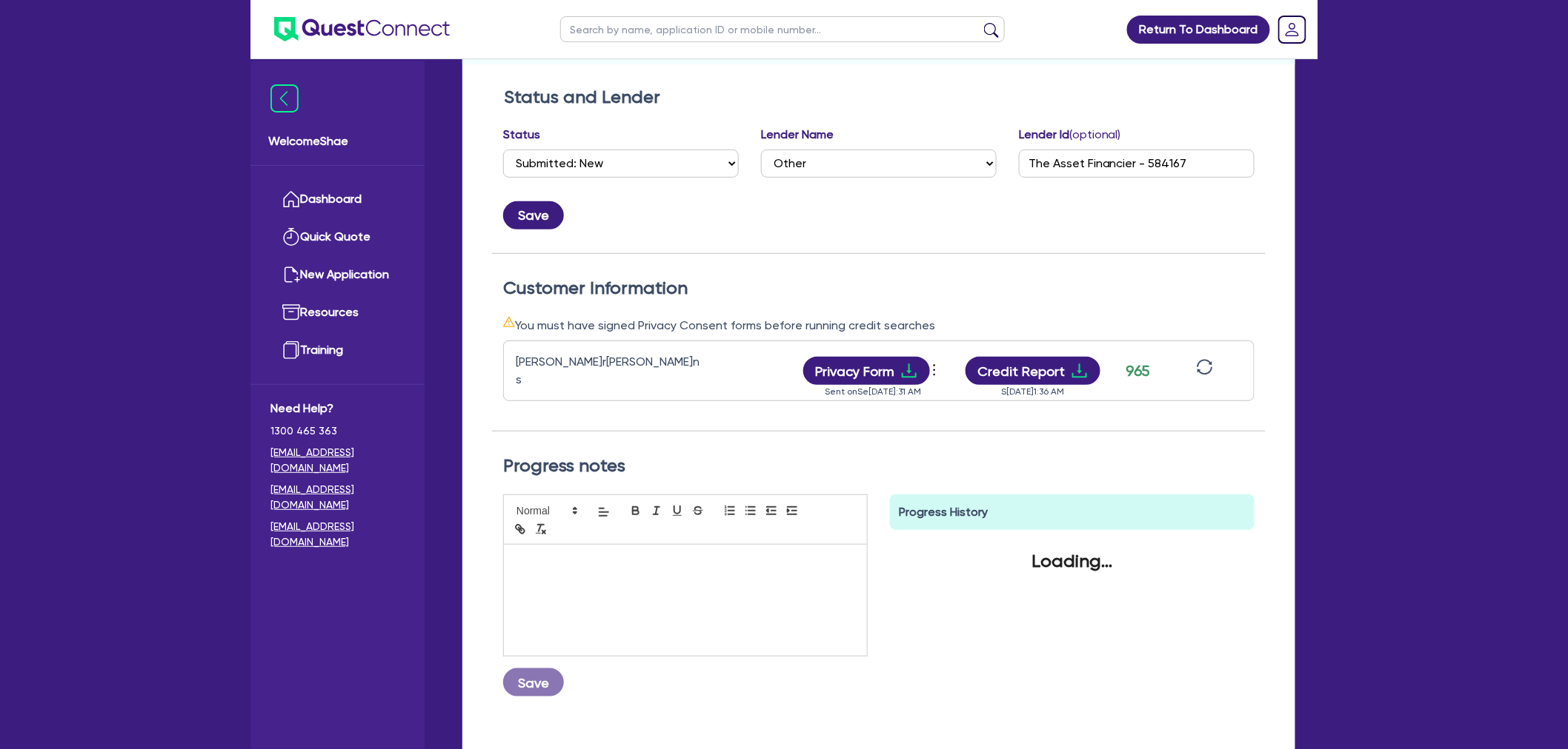
scroll to position [246, 0]
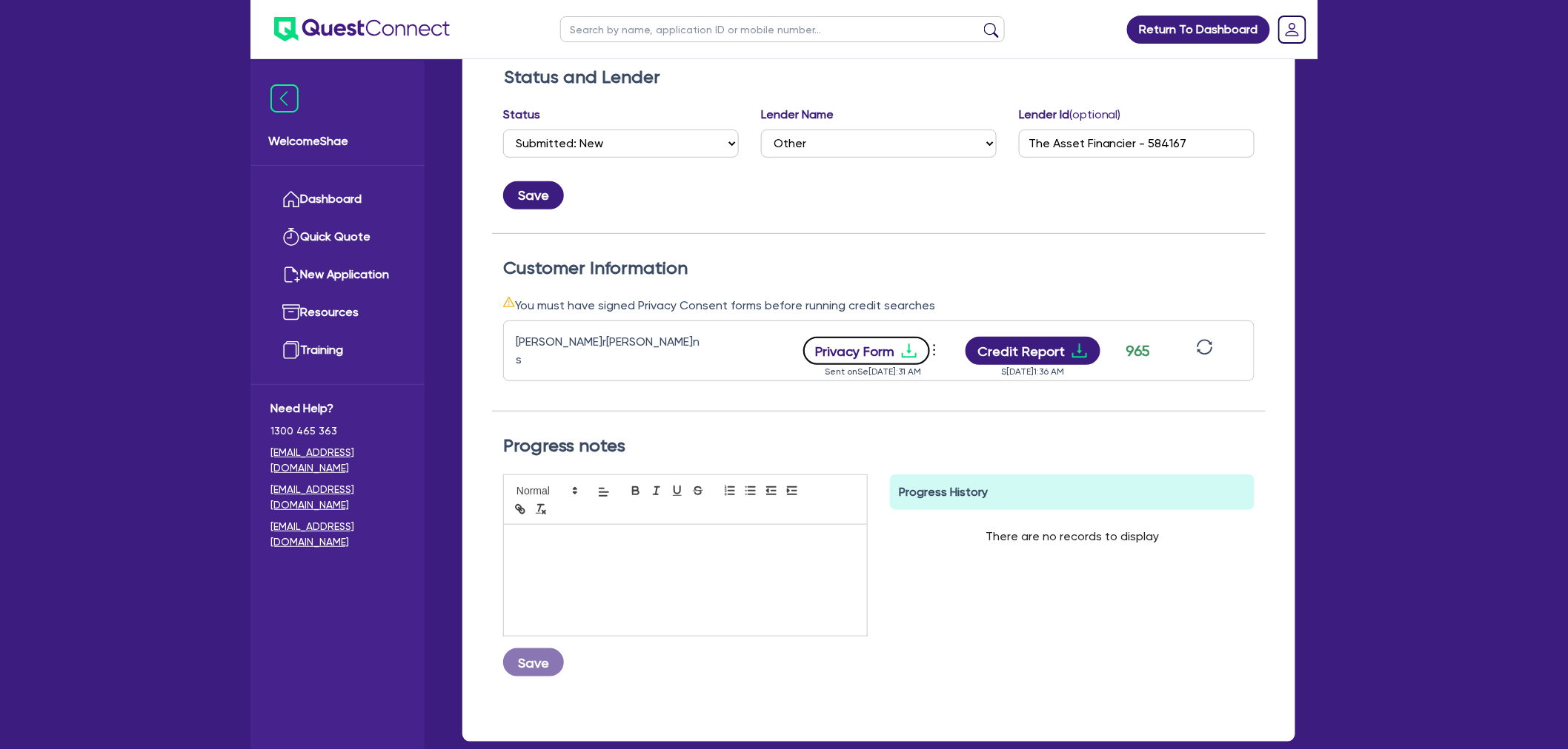
click at [862, 337] on button "Privacy Form" at bounding box center [867, 351] width 128 height 28
click at [69, 469] on div "Return To Dashboard Edit Profile Logout Welcome Shae Dashboard Quick Quote New …" at bounding box center [784, 293] width 1568 height 1079
